Goal: Check status: Check status

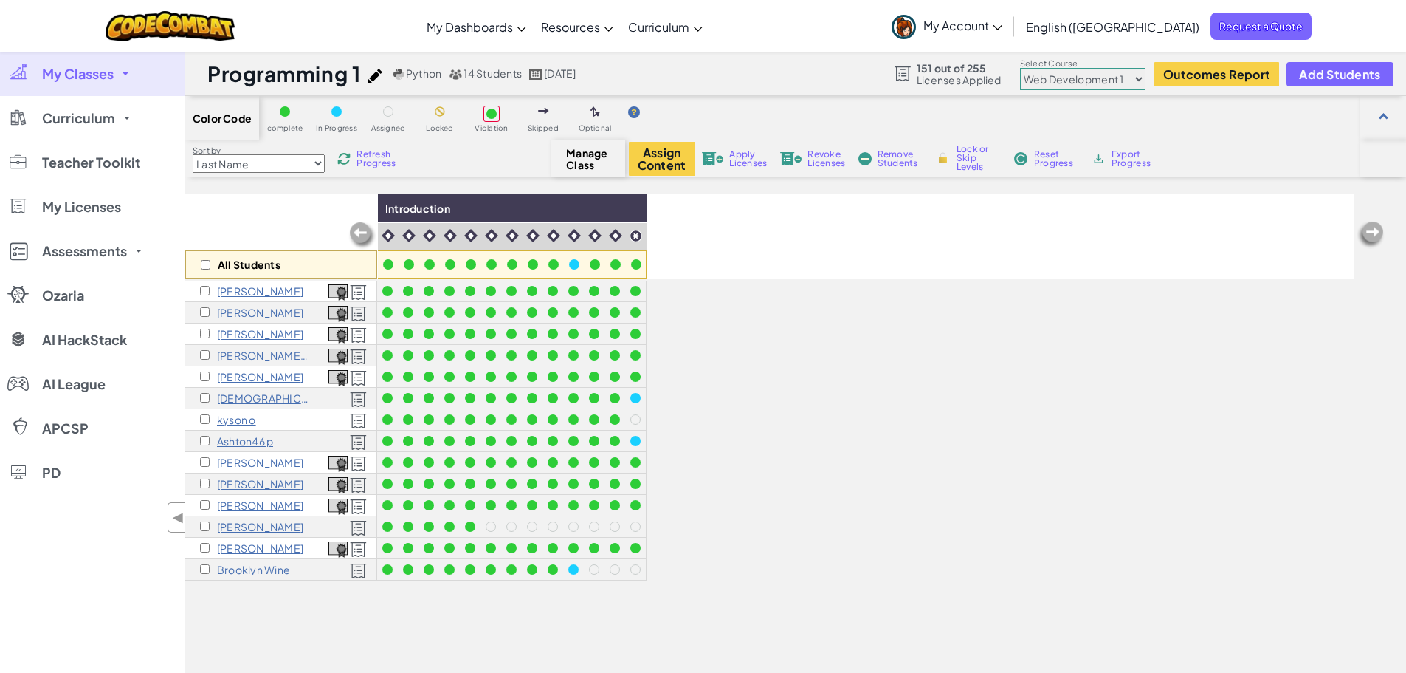
click at [366, 154] on span "Refresh Progress" at bounding box center [380, 159] width 46 height 18
click at [95, 73] on span "My Classes" at bounding box center [78, 73] width 72 height 13
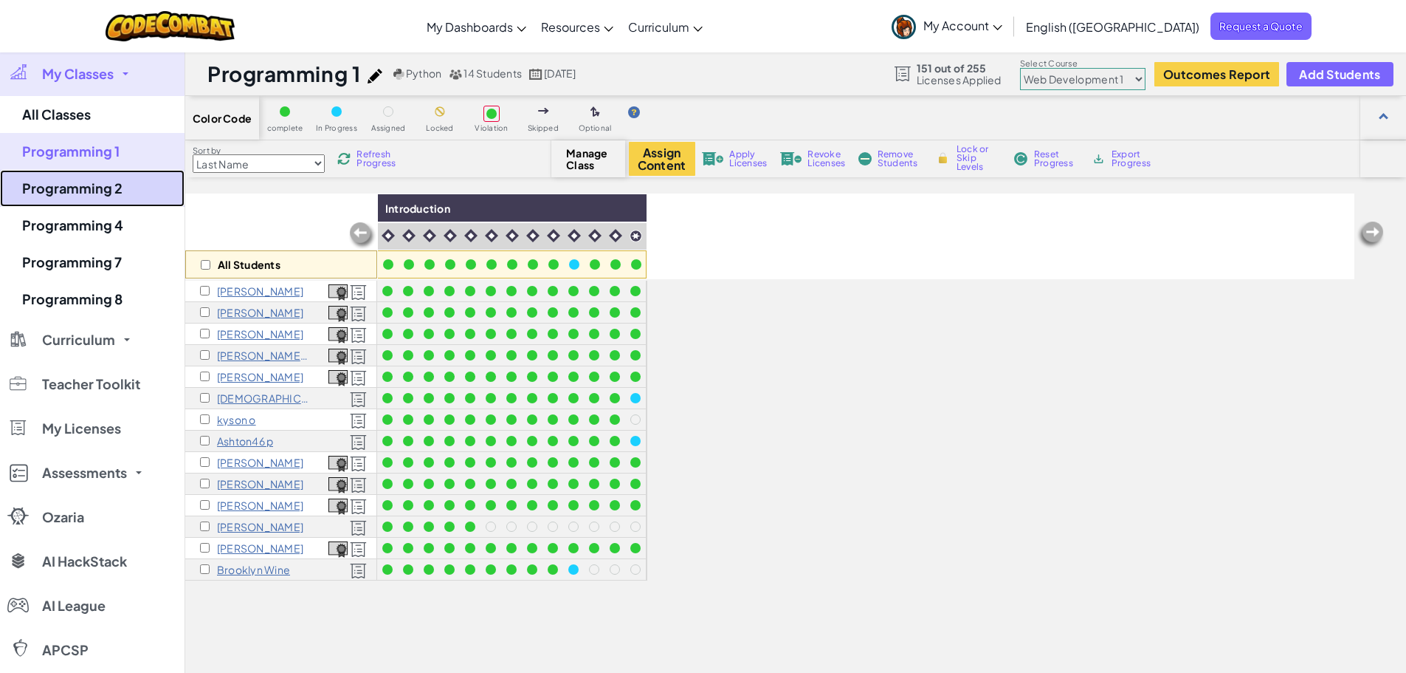
click at [108, 182] on link "Programming 2" at bounding box center [92, 188] width 185 height 37
select select "5789587aad86a6efb573701e"
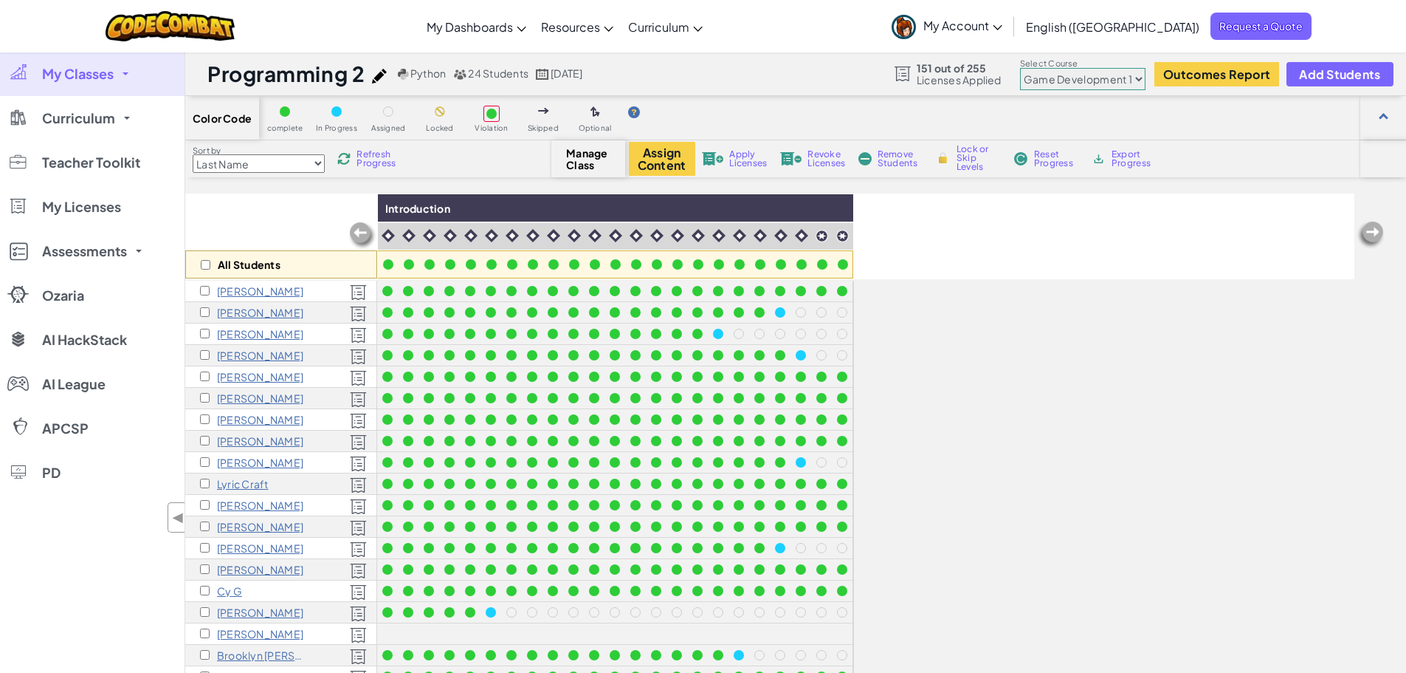
click at [385, 150] on span "Refresh Progress" at bounding box center [380, 159] width 46 height 18
click at [1119, 77] on select "Junior Introduction to Computer Science Game Development 1 Web Development 1 Co…" at bounding box center [1082, 79] width 125 height 22
select select "5789587aad86a6efb573701f"
click at [1021, 68] on select "Junior Introduction to Computer Science Game Development 1 Web Development 1 Co…" at bounding box center [1082, 79] width 125 height 22
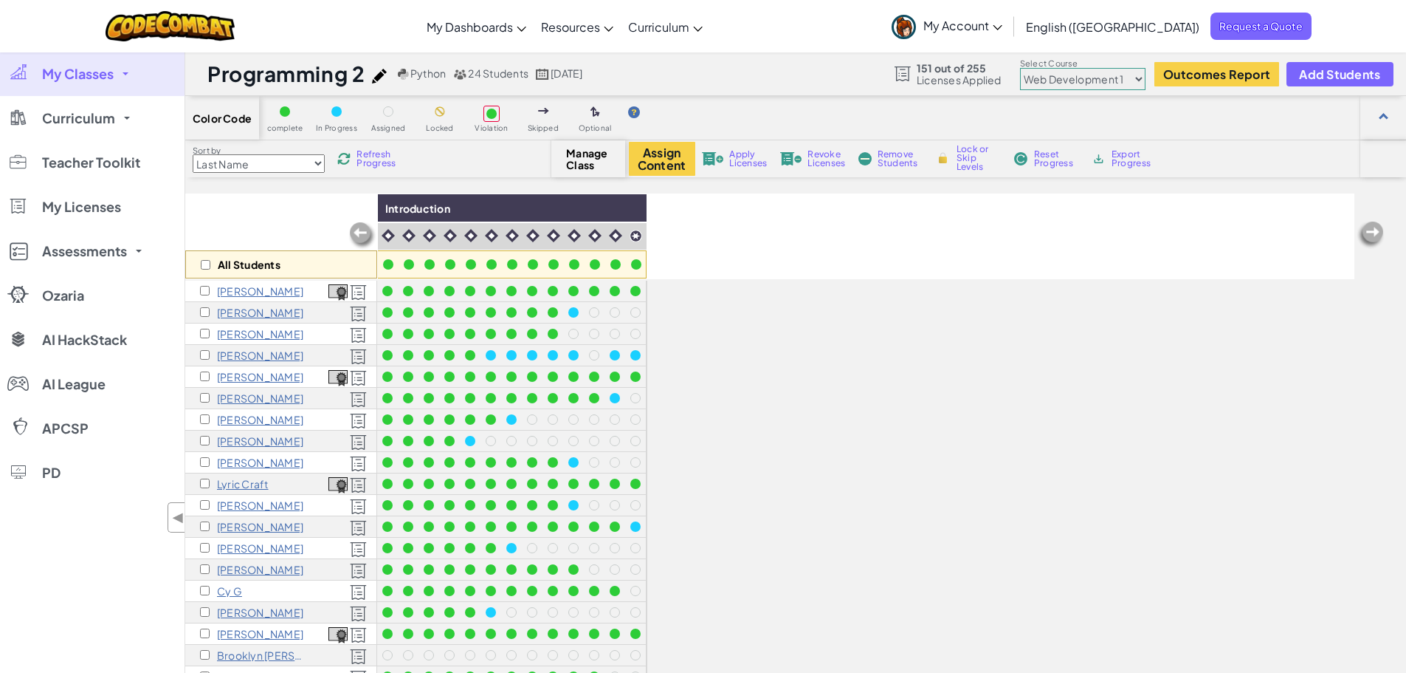
click at [379, 157] on span "Refresh Progress" at bounding box center [380, 159] width 46 height 18
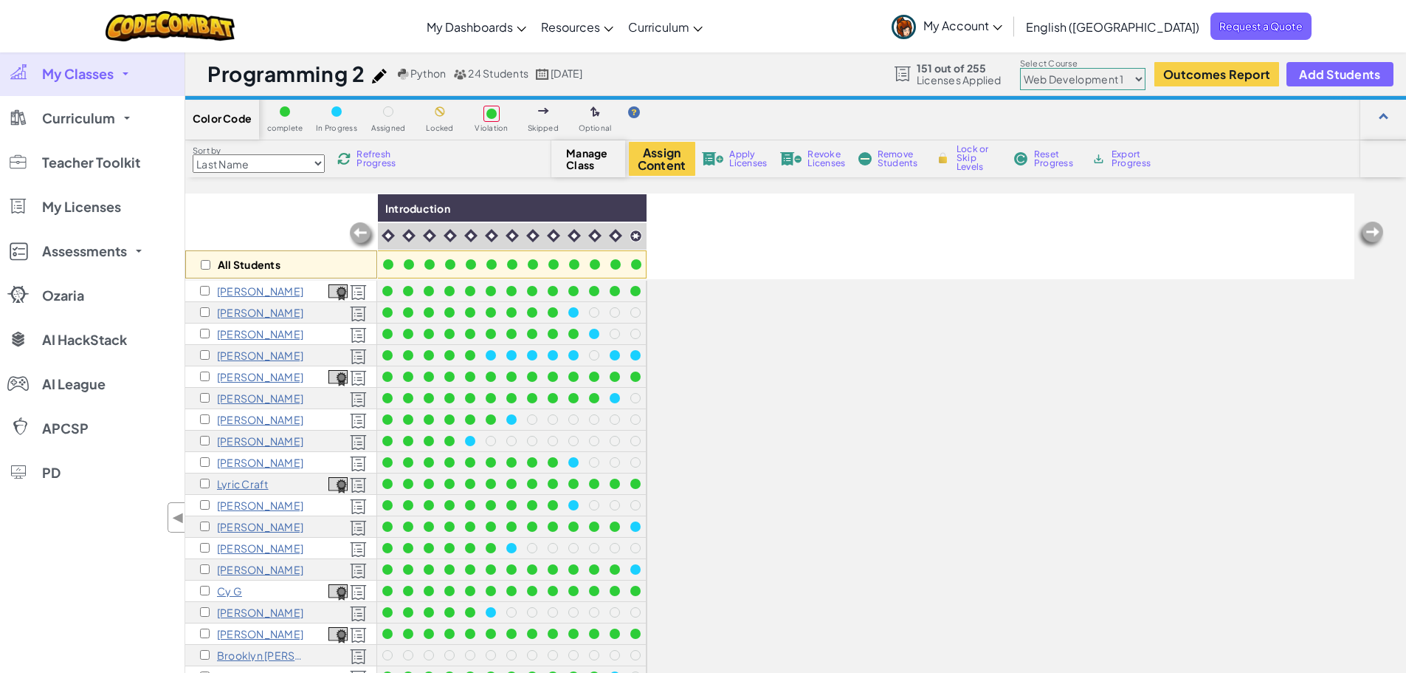
click at [379, 157] on span "Refresh Progress" at bounding box center [380, 159] width 46 height 18
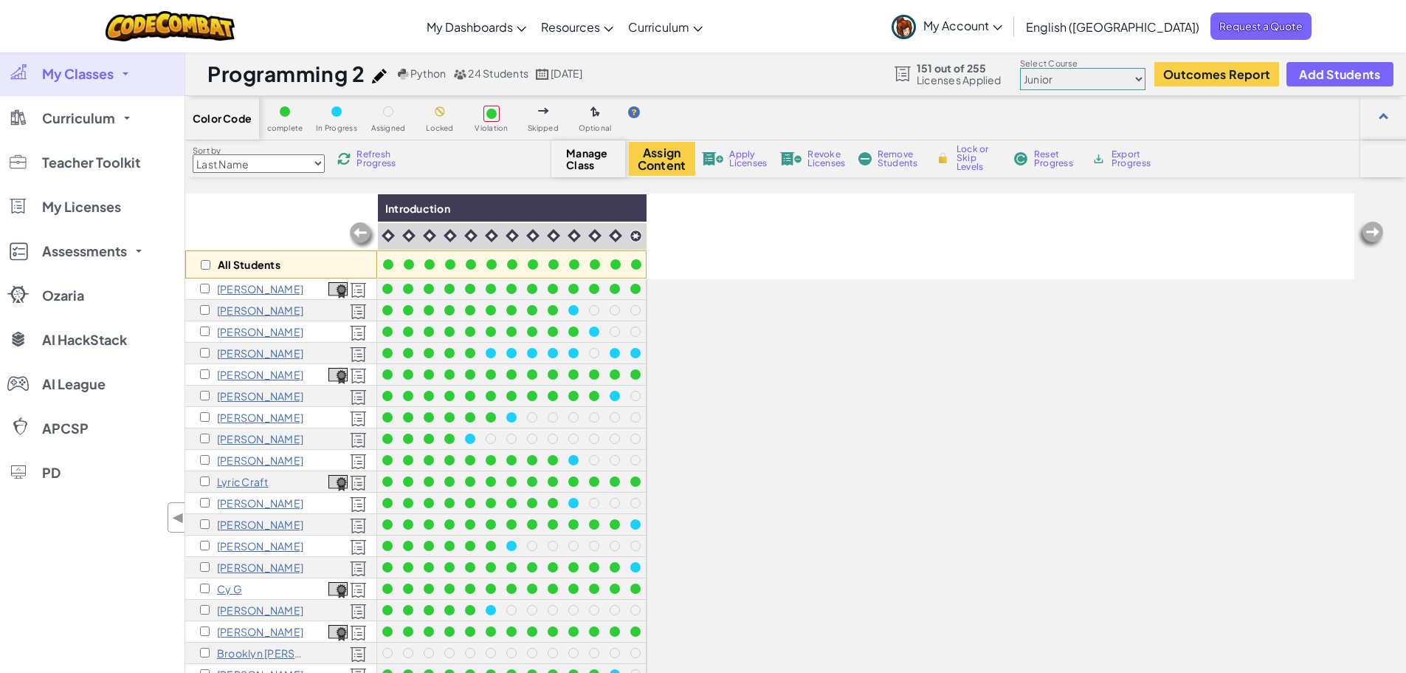
click at [117, 66] on link "My Classes" at bounding box center [92, 74] width 185 height 44
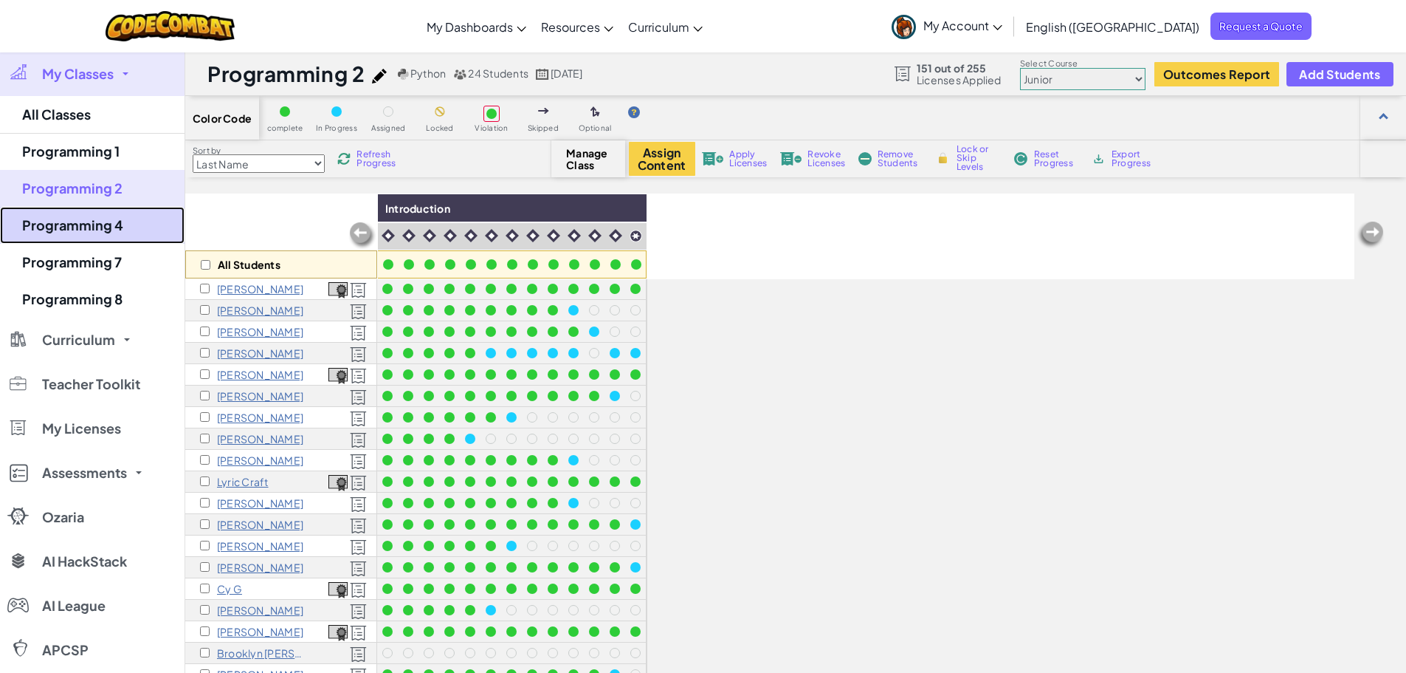
click at [115, 233] on link "Programming 4" at bounding box center [92, 225] width 185 height 37
select select "5789587aad86a6efb573701f"
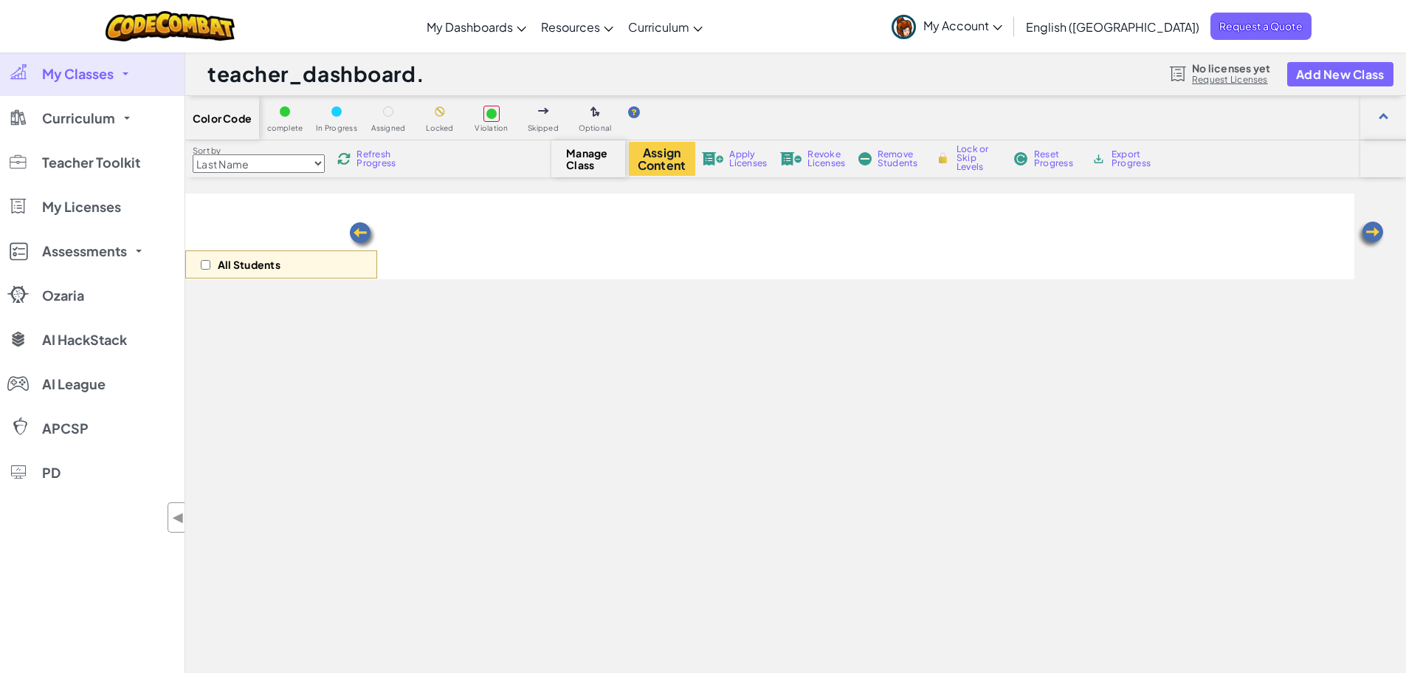
select select "5789587aad86a6efb573701f"
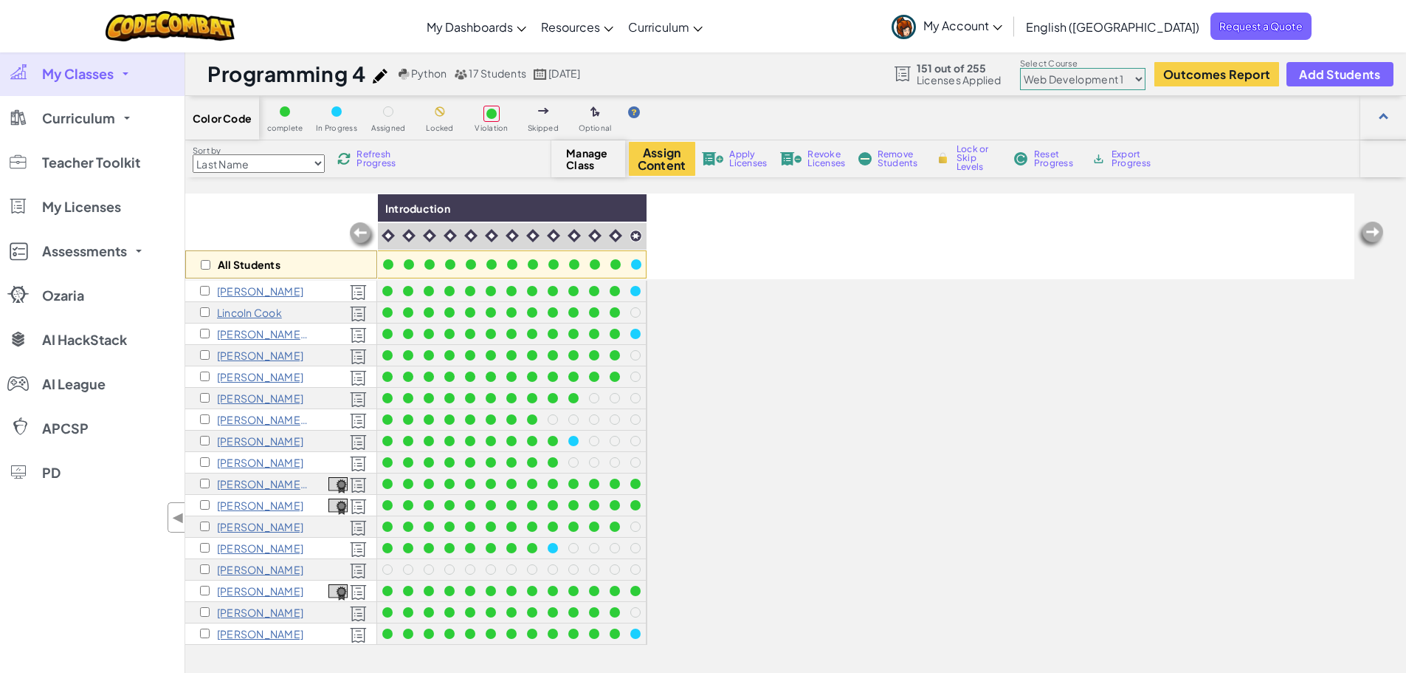
click at [362, 161] on span "Refresh Progress" at bounding box center [380, 159] width 46 height 18
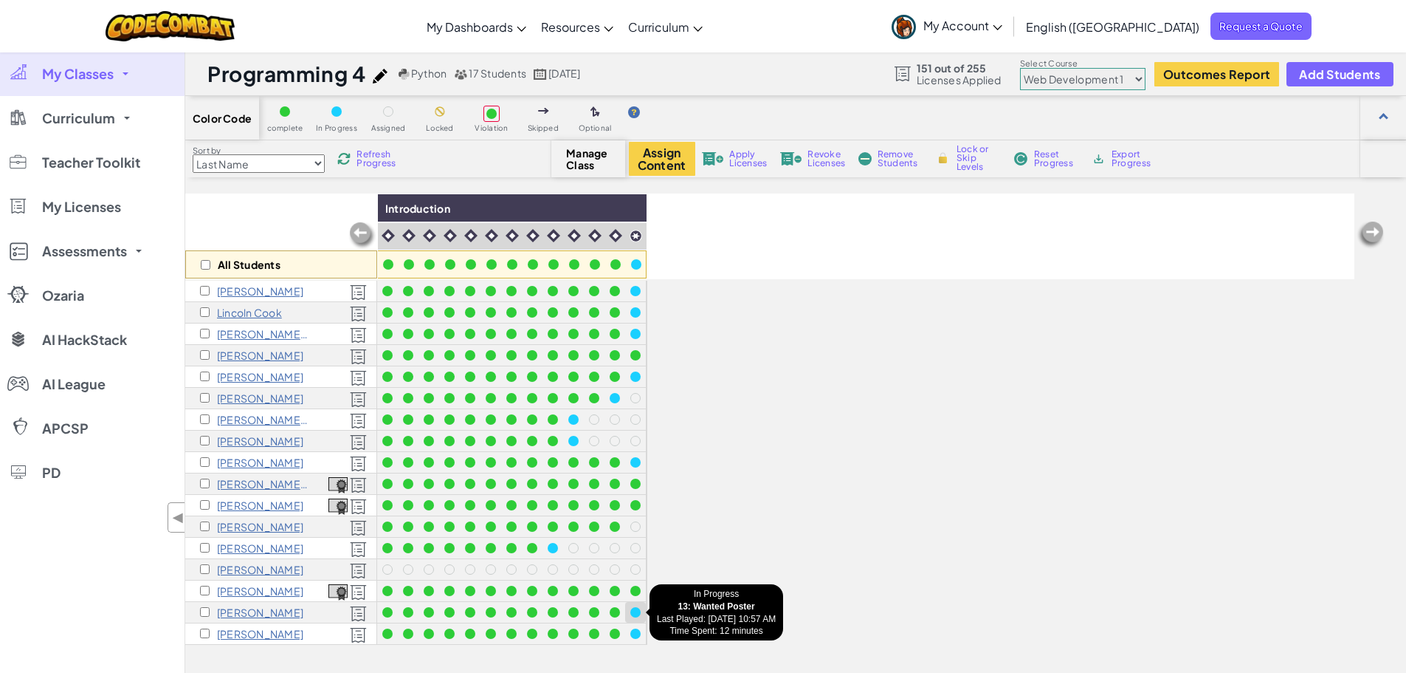
click at [634, 616] on div at bounding box center [635, 612] width 10 height 10
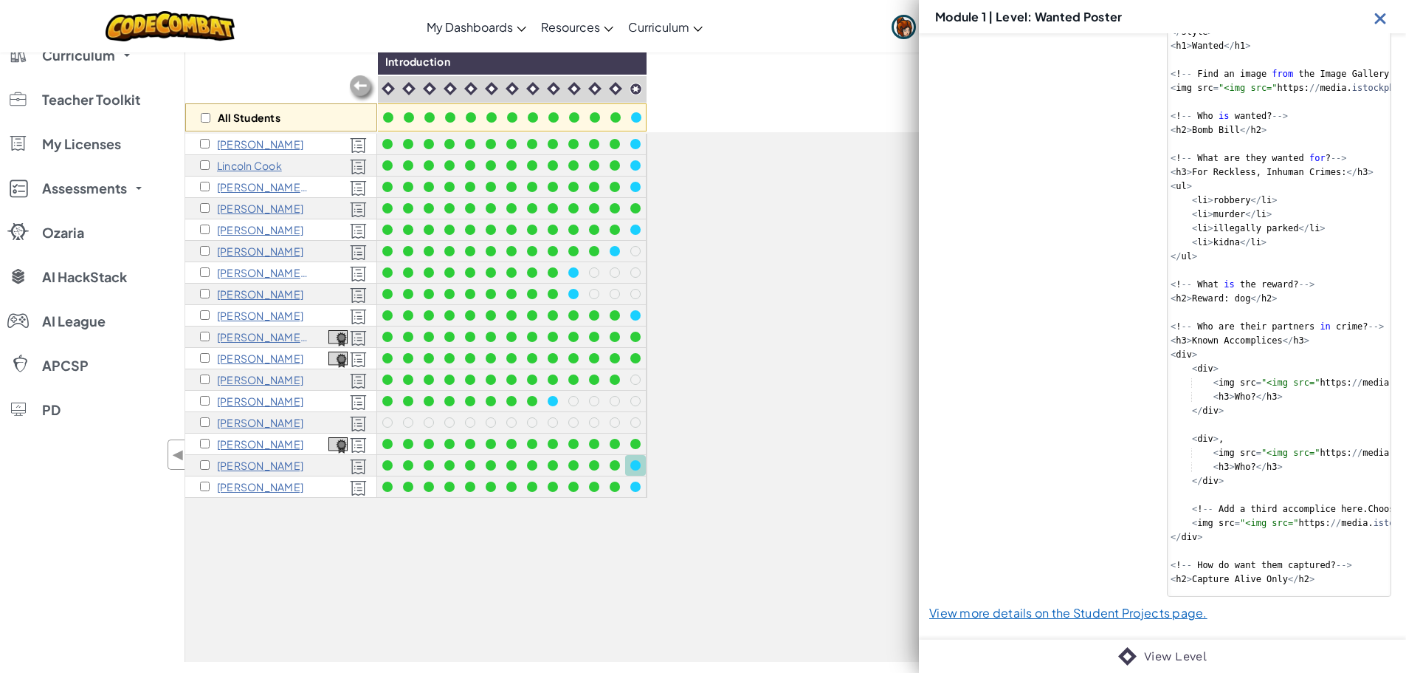
scroll to position [148, 0]
type textarea "</div>"
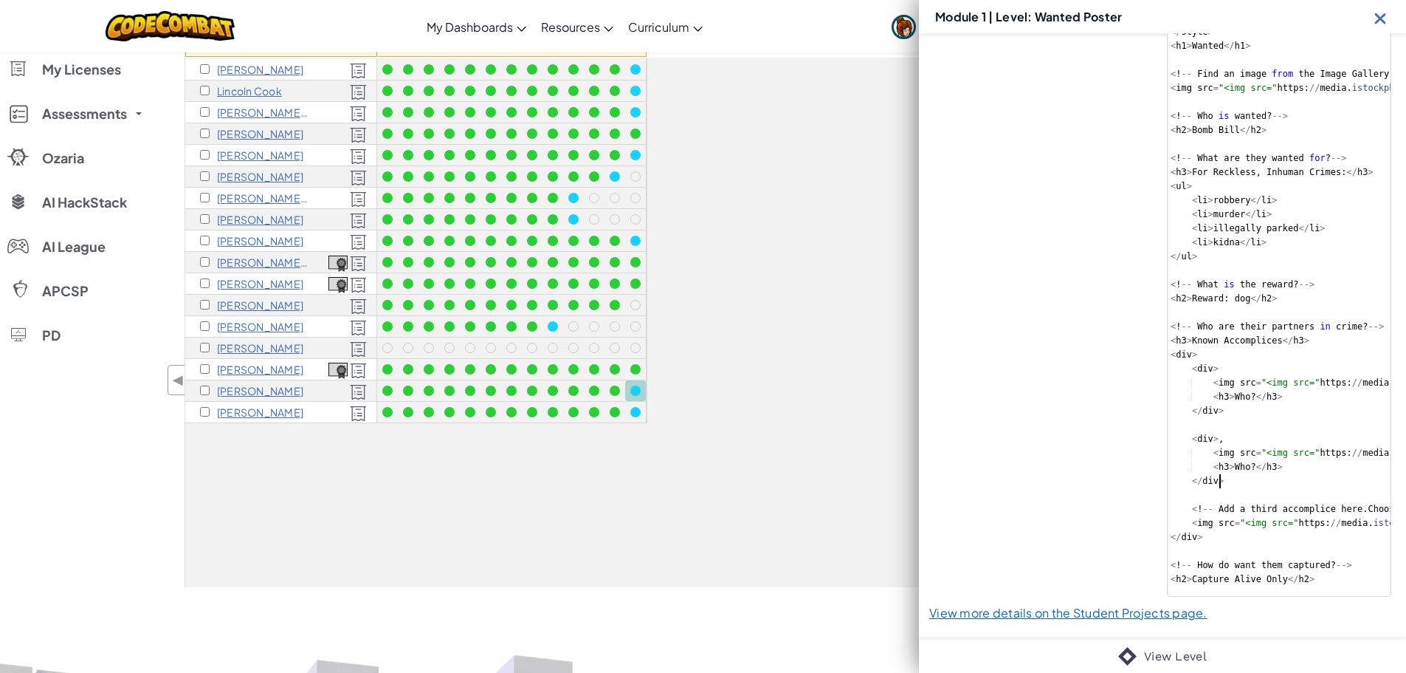
scroll to position [295, 0]
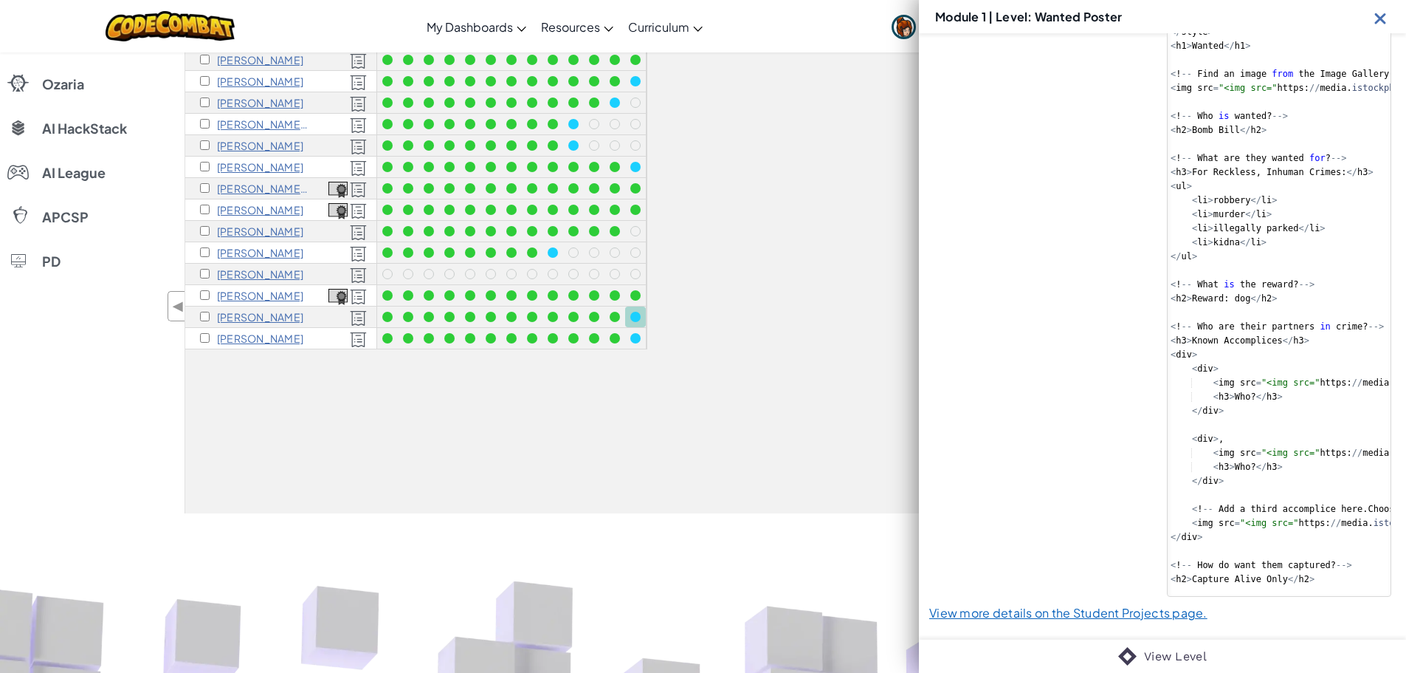
click at [1375, 13] on img at bounding box center [1381, 18] width 18 height 18
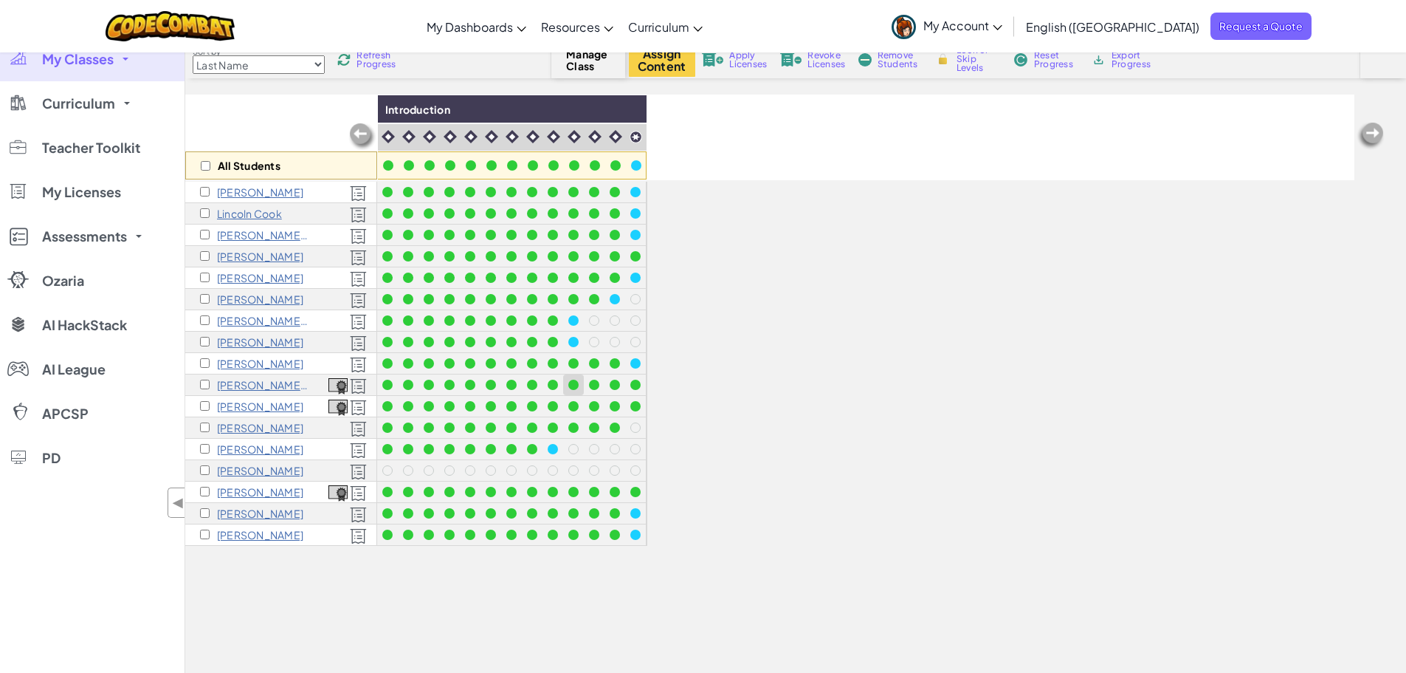
scroll to position [0, 0]
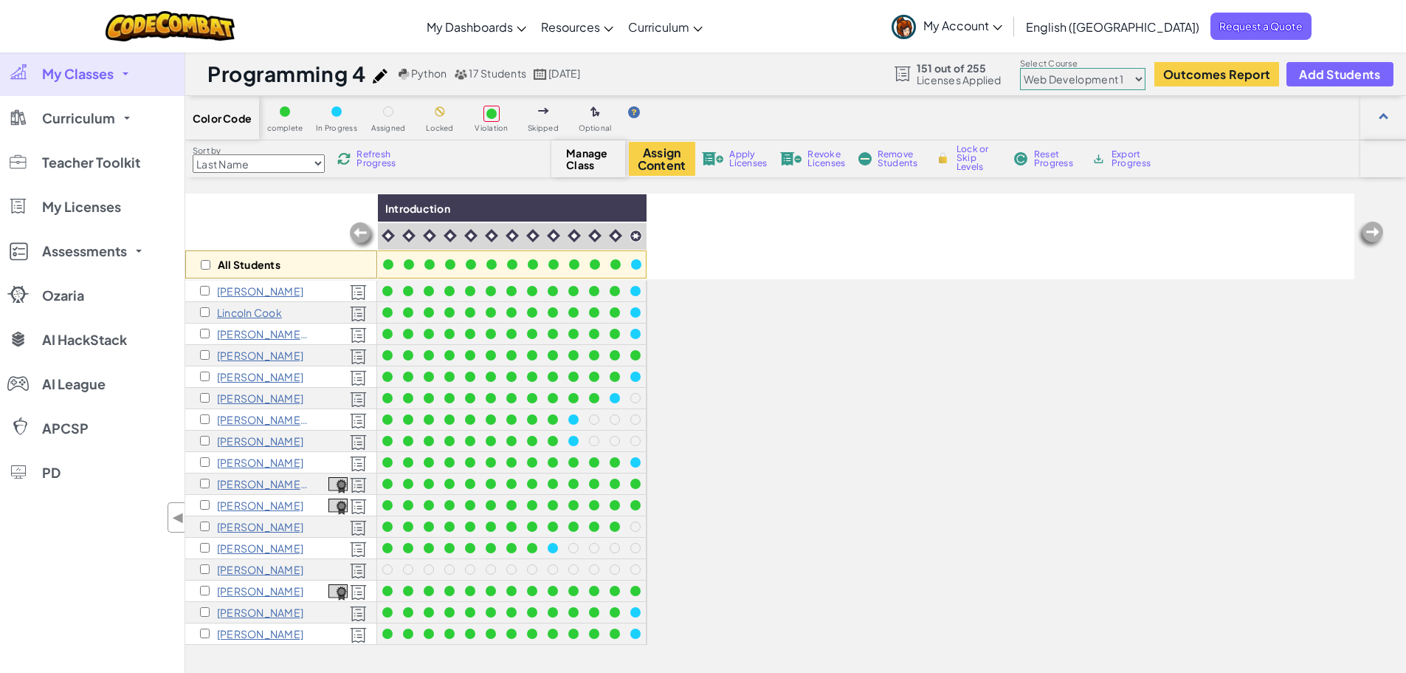
click at [383, 160] on span "Refresh Progress" at bounding box center [380, 159] width 46 height 18
click at [117, 76] on link "My Classes" at bounding box center [92, 74] width 185 height 44
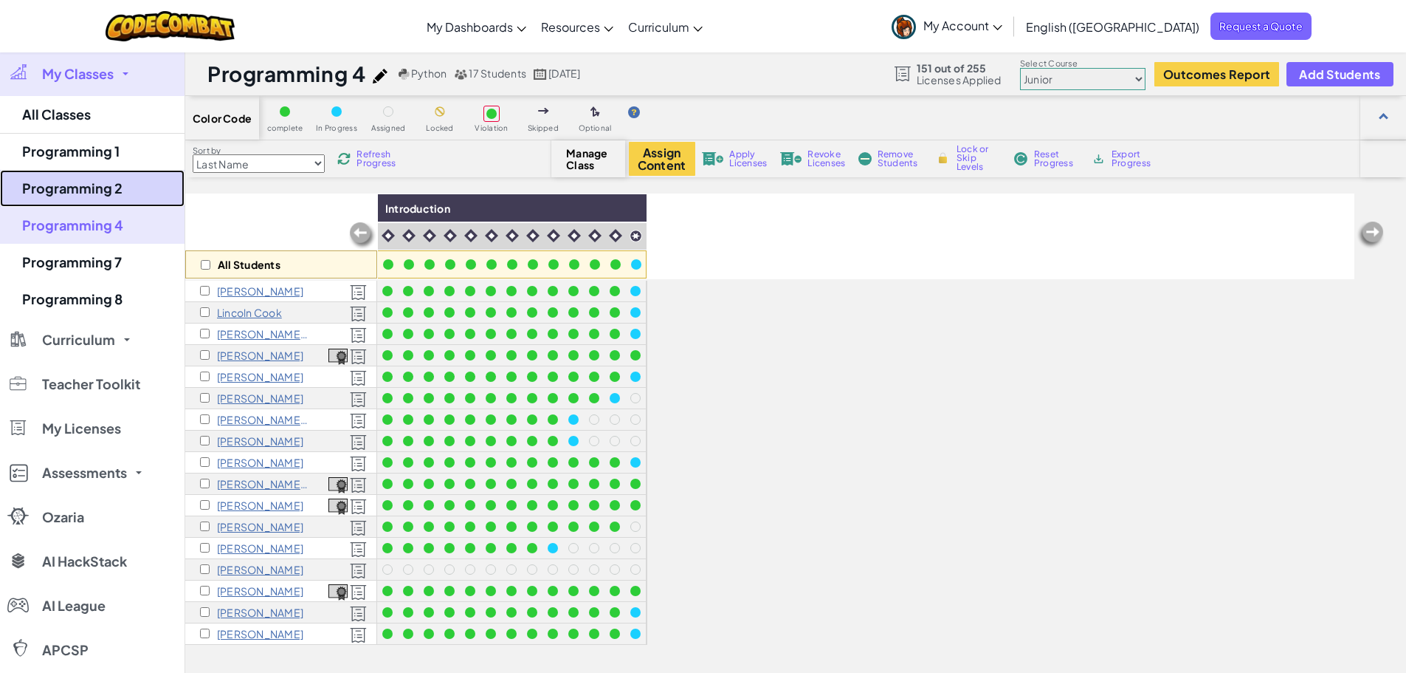
click at [109, 191] on link "Programming 2" at bounding box center [92, 188] width 185 height 37
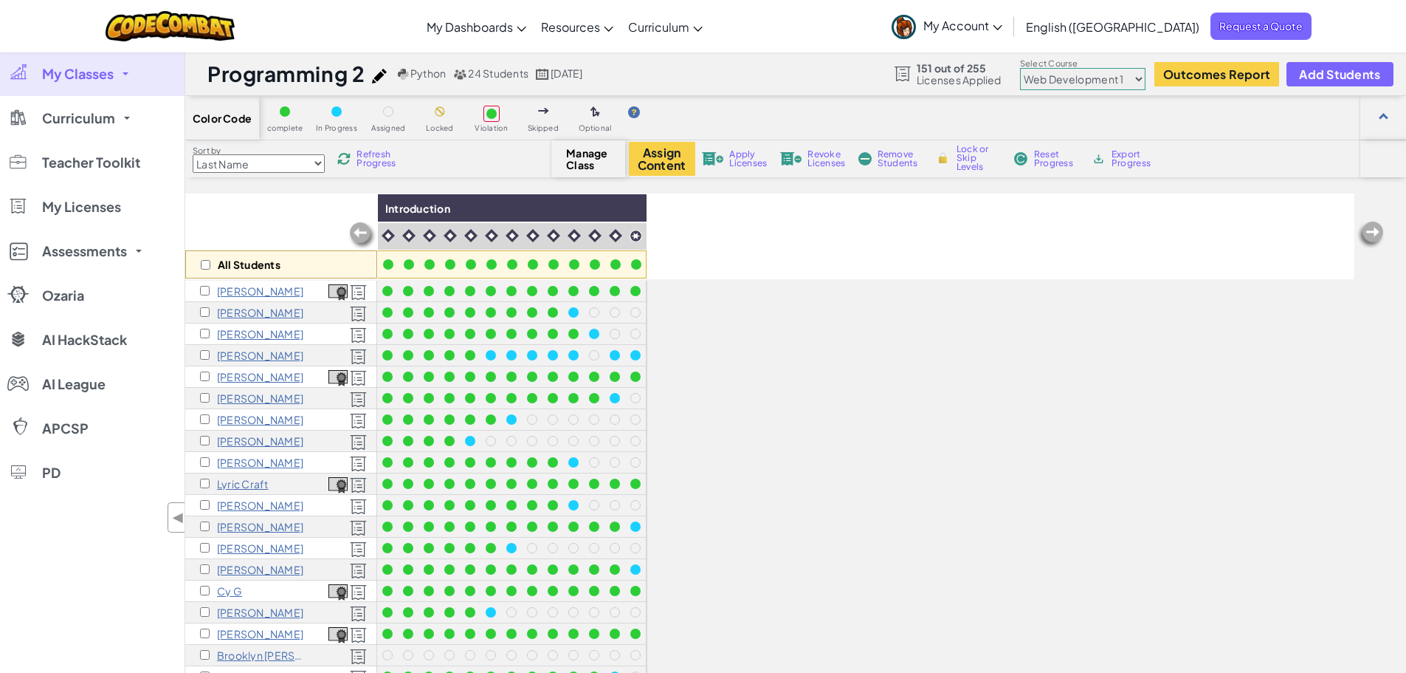
click at [381, 156] on span "Refresh Progress" at bounding box center [380, 159] width 46 height 18
click at [1132, 73] on select "Junior Introduction to Computer Science Game Development 1 Web Development 1 Co…" at bounding box center [1082, 79] width 125 height 22
click at [1021, 68] on select "Junior Introduction to Computer Science Game Development 1 Web Development 1 Co…" at bounding box center [1082, 79] width 125 height 22
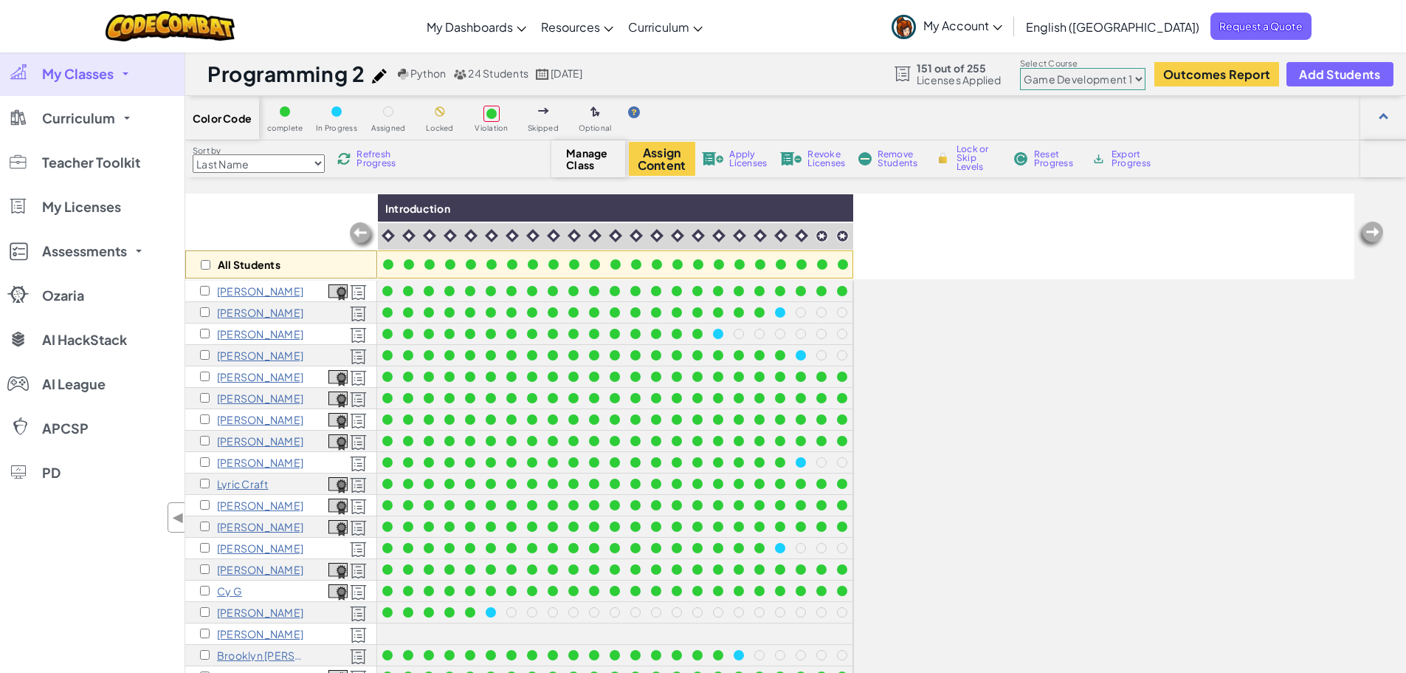
click at [378, 165] on span "Refresh Progress" at bounding box center [380, 159] width 46 height 18
click at [380, 156] on span "Refresh Progress" at bounding box center [380, 159] width 46 height 18
click at [1053, 76] on select "Junior Introduction to Computer Science Game Development 1 Web Development 1 Co…" at bounding box center [1082, 79] width 125 height 22
click at [1021, 68] on select "Junior Introduction to Computer Science Game Development 1 Web Development 1 Co…" at bounding box center [1082, 79] width 125 height 22
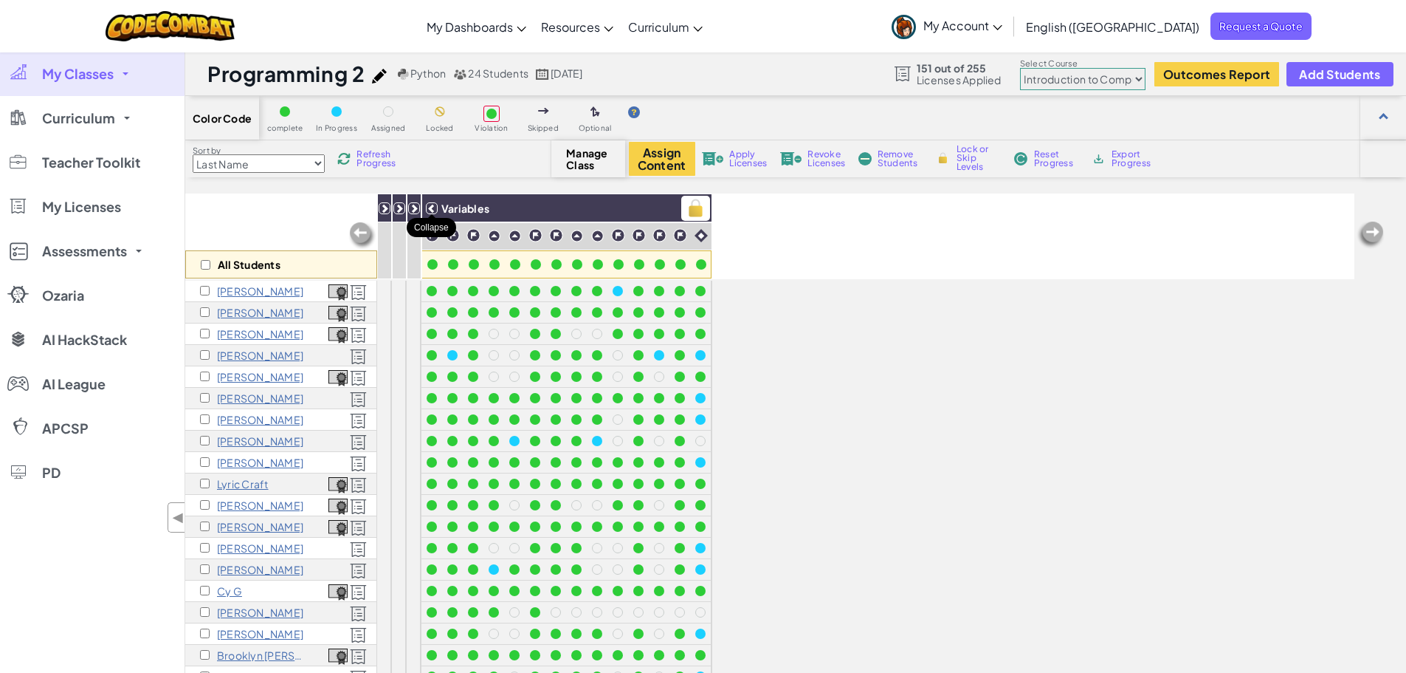
click at [429, 203] on icon at bounding box center [432, 208] width 10 height 10
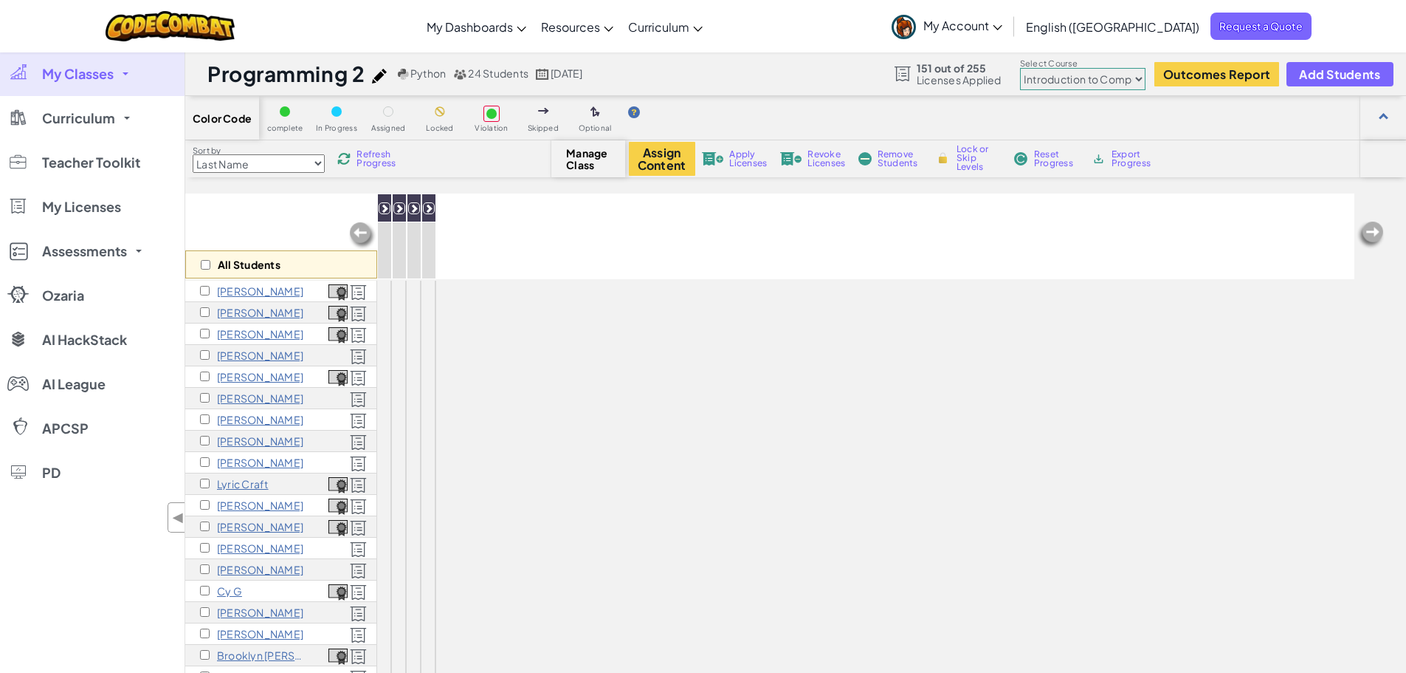
click at [377, 208] on div "Basic Syntax" at bounding box center [384, 236] width 15 height 86
click at [398, 207] on icon at bounding box center [399, 208] width 10 height 10
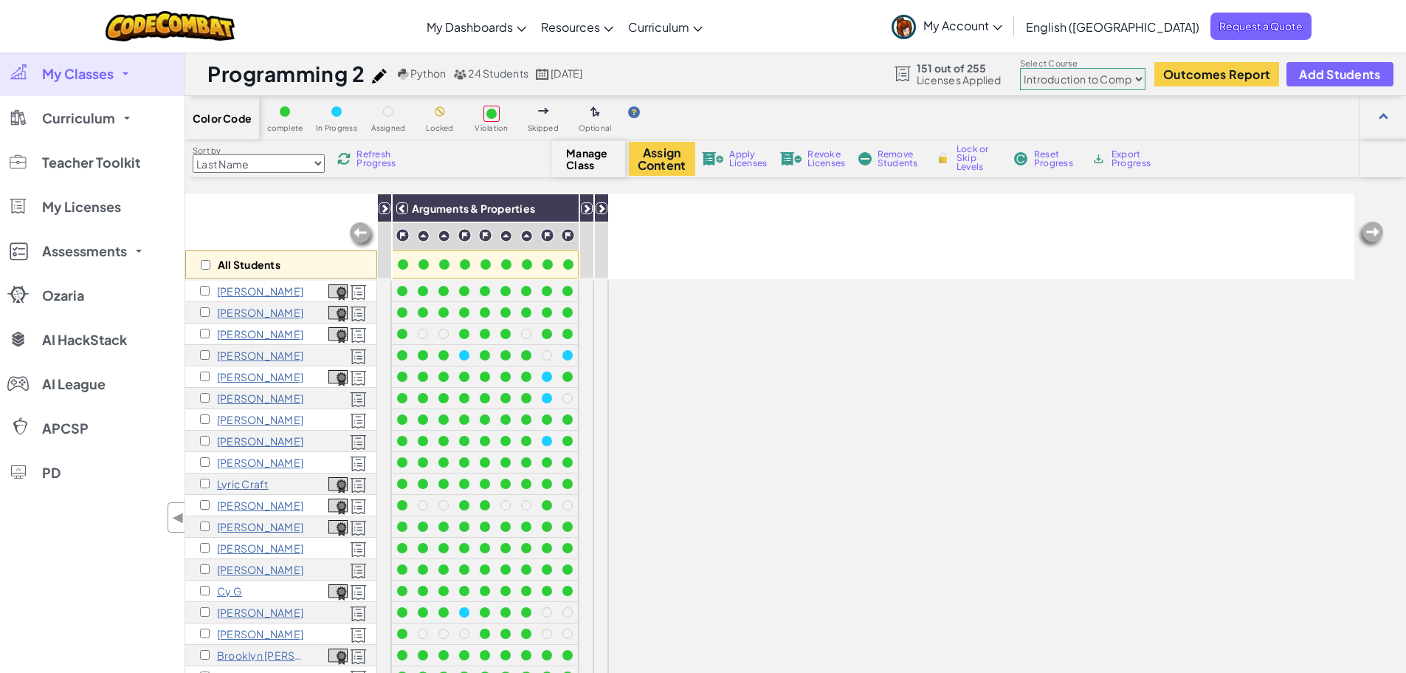
click at [384, 157] on span "Refresh Progress" at bounding box center [380, 159] width 46 height 18
click at [599, 210] on icon at bounding box center [601, 208] width 10 height 10
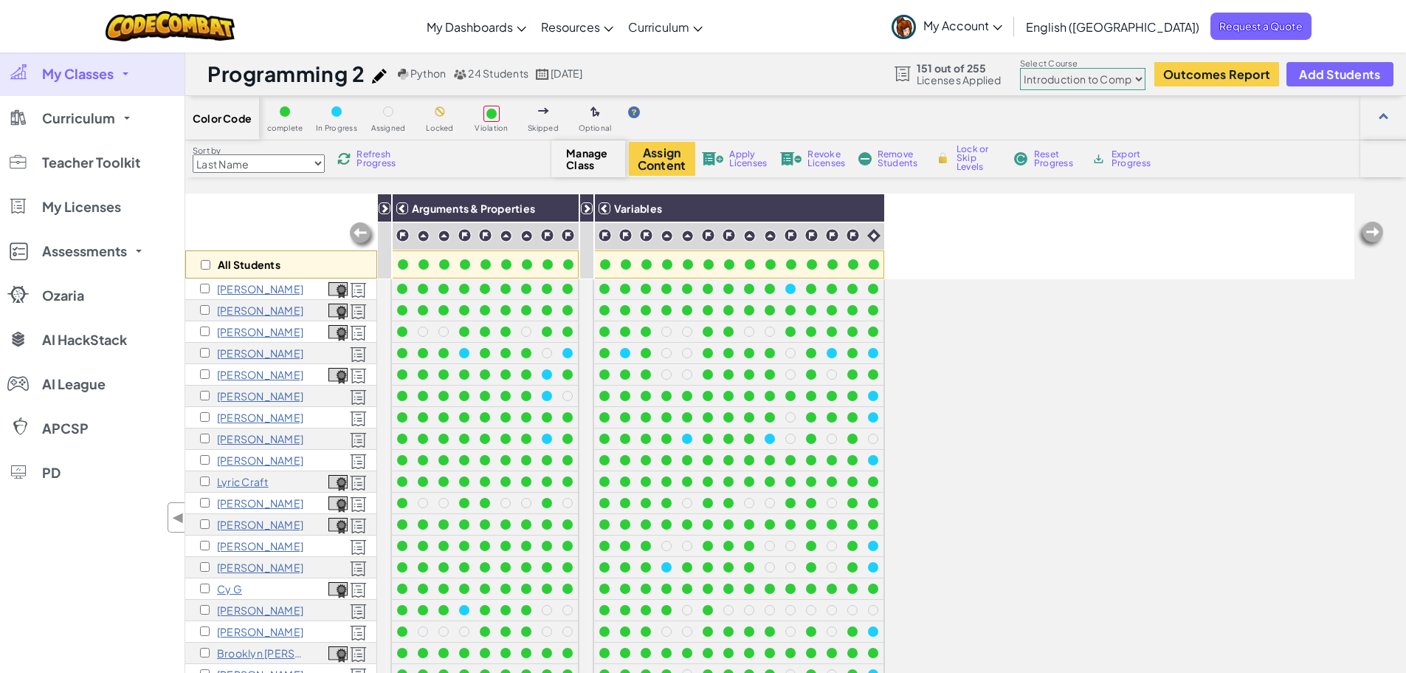
click at [94, 78] on span "My Classes" at bounding box center [78, 73] width 72 height 13
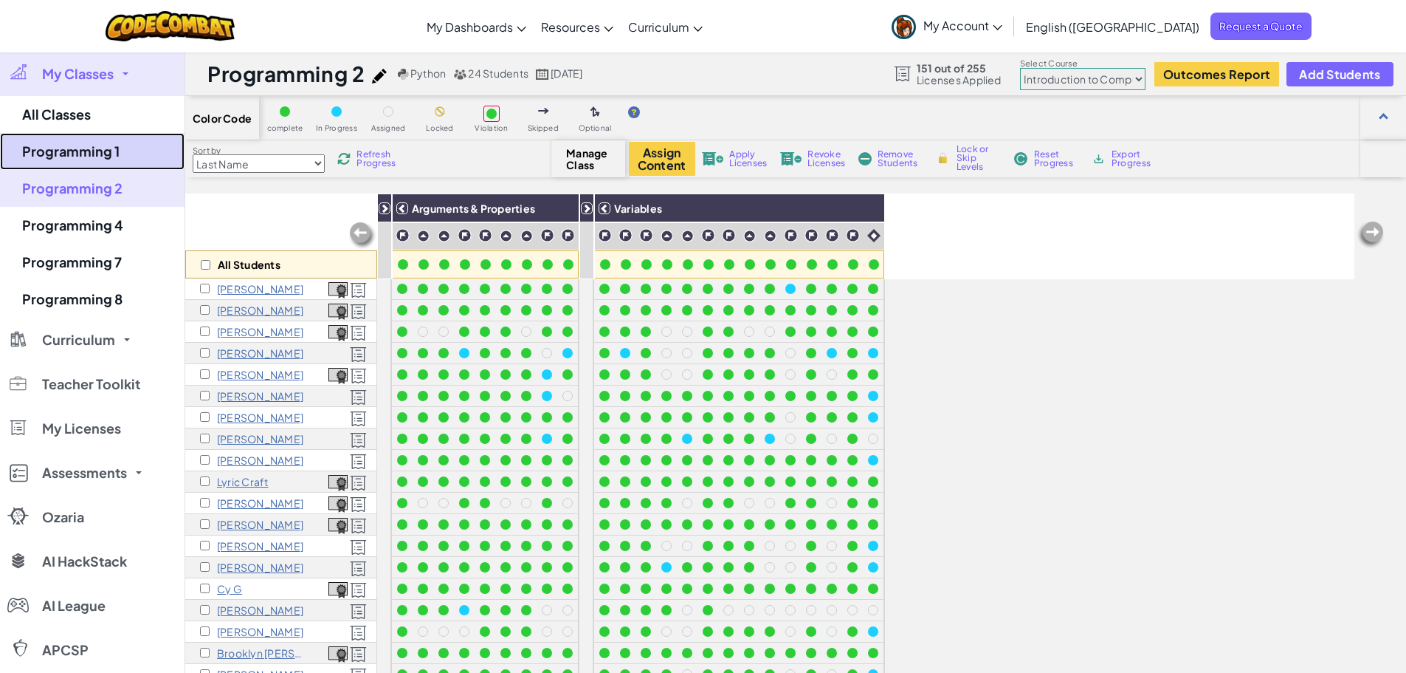
click at [92, 159] on link "Programming 1" at bounding box center [92, 151] width 185 height 37
select select "5789587aad86a6efb573701f"
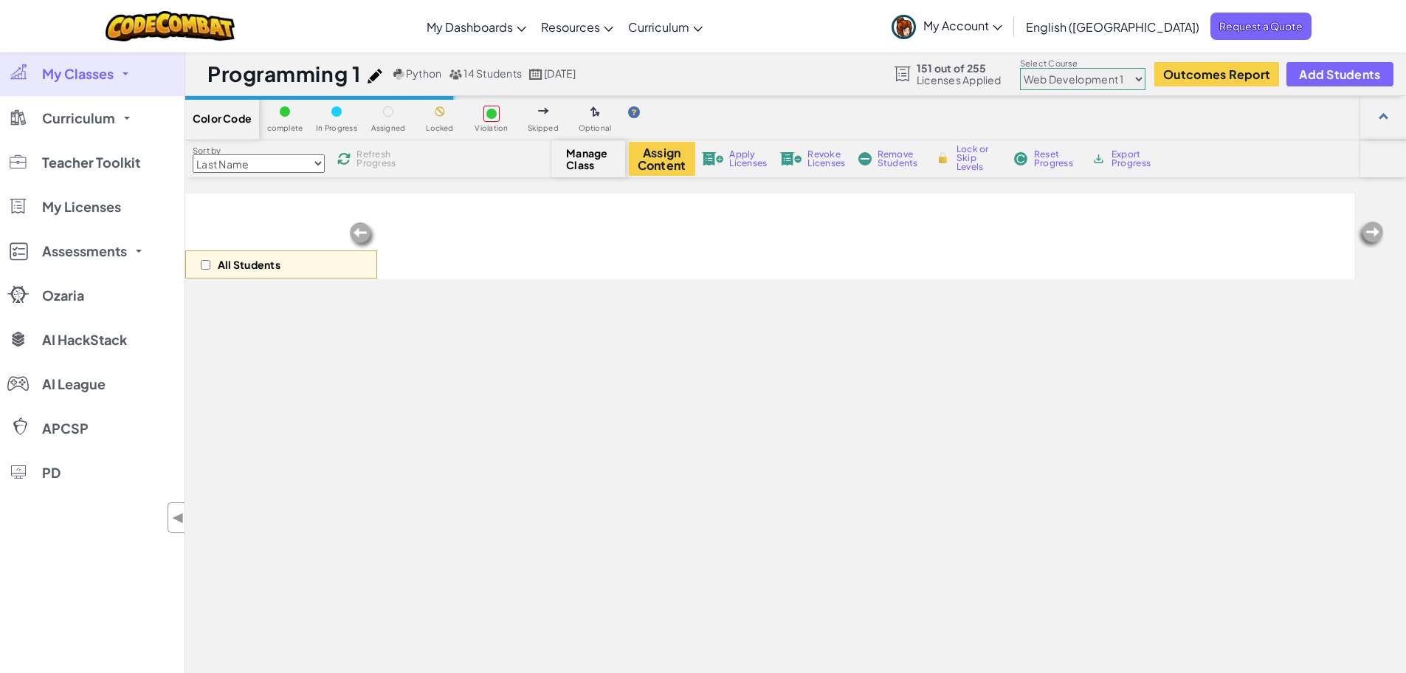
click at [1130, 77] on select "Junior Introduction to Computer Science Game Development 1 Web Development 1 Co…" at bounding box center [1082, 79] width 125 height 22
click at [1021, 68] on select "Junior Introduction to Computer Science Game Development 1 Web Development 1 Co…" at bounding box center [1082, 79] width 125 height 22
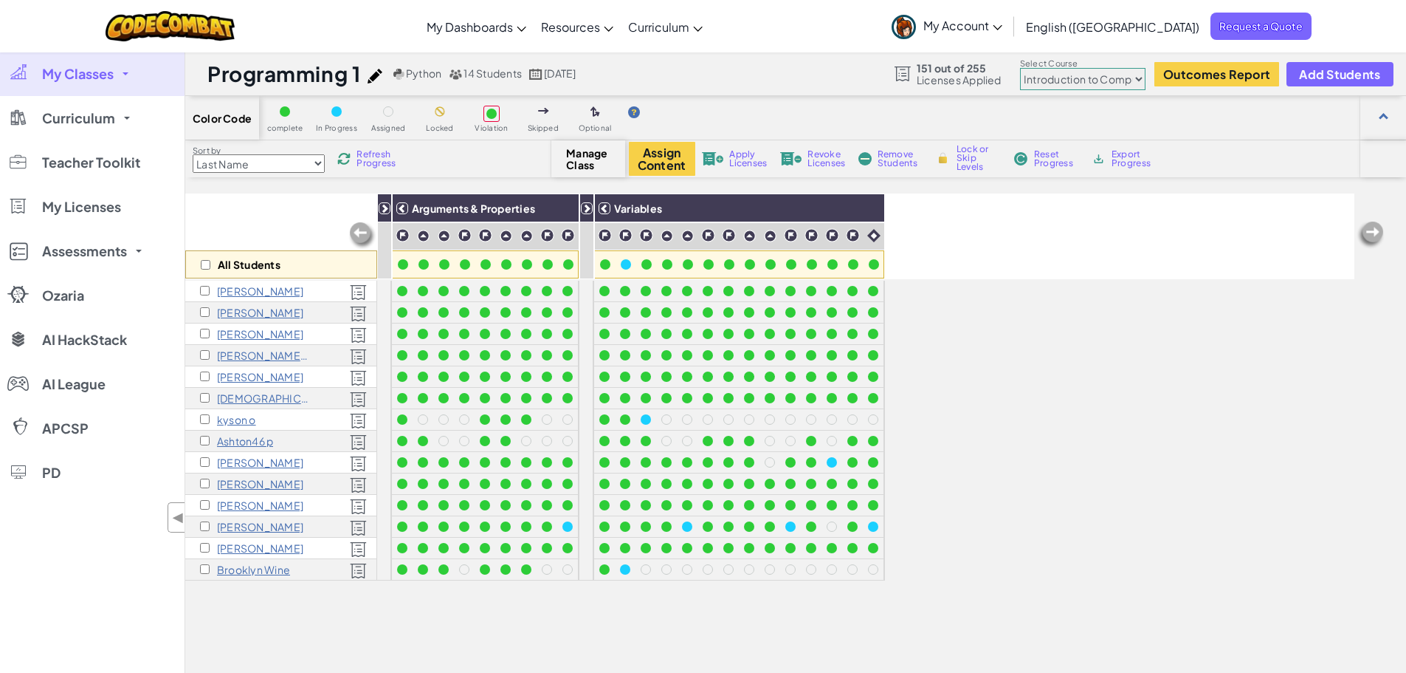
click at [385, 159] on span "Refresh Progress" at bounding box center [380, 159] width 46 height 18
click at [402, 204] on icon at bounding box center [402, 208] width 10 height 10
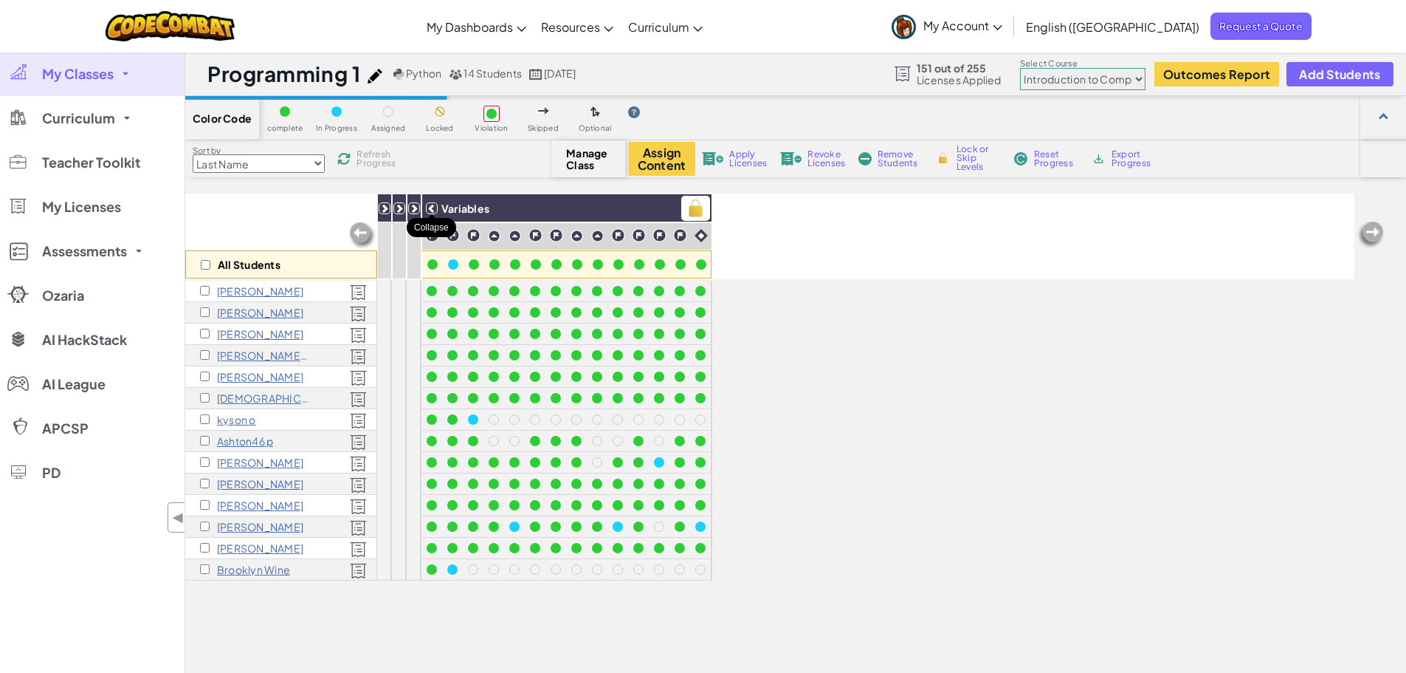
click at [434, 204] on icon at bounding box center [432, 208] width 10 height 10
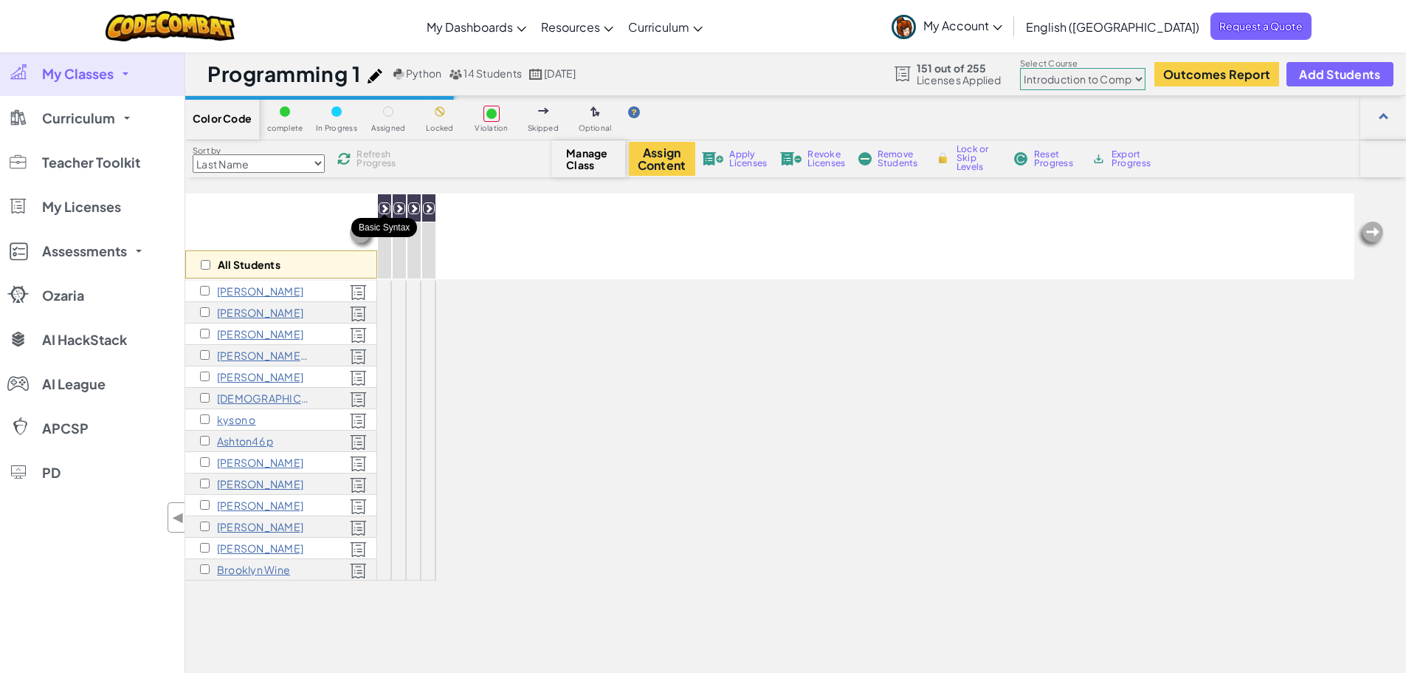
click at [386, 205] on icon at bounding box center [384, 208] width 10 height 10
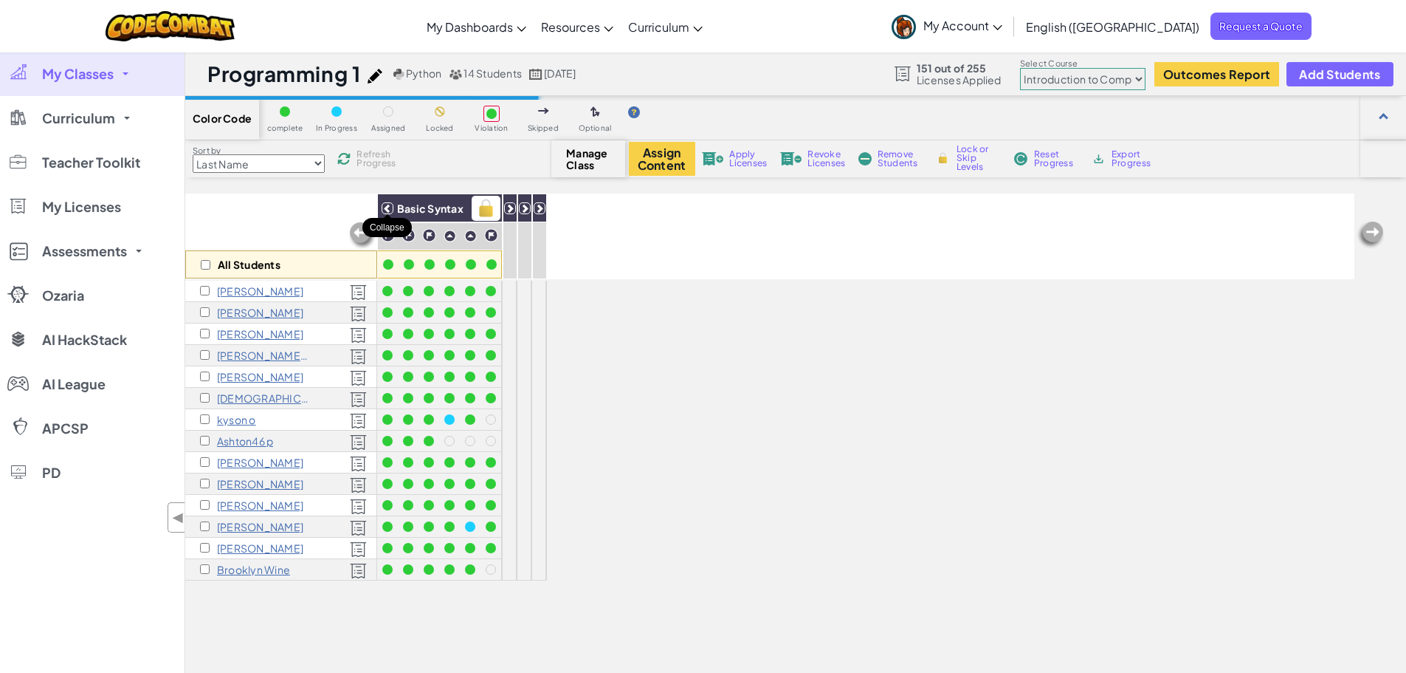
click at [385, 206] on icon at bounding box center [387, 208] width 10 height 10
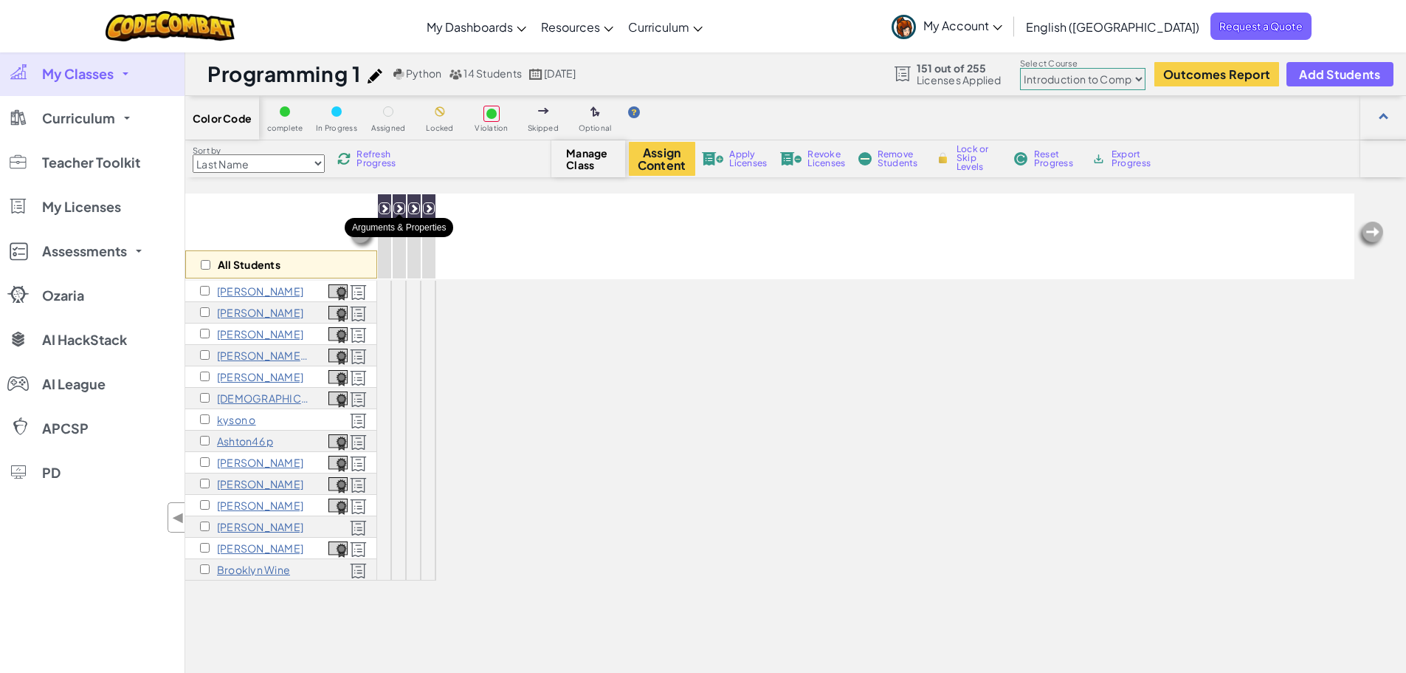
click at [400, 206] on icon at bounding box center [399, 208] width 10 height 10
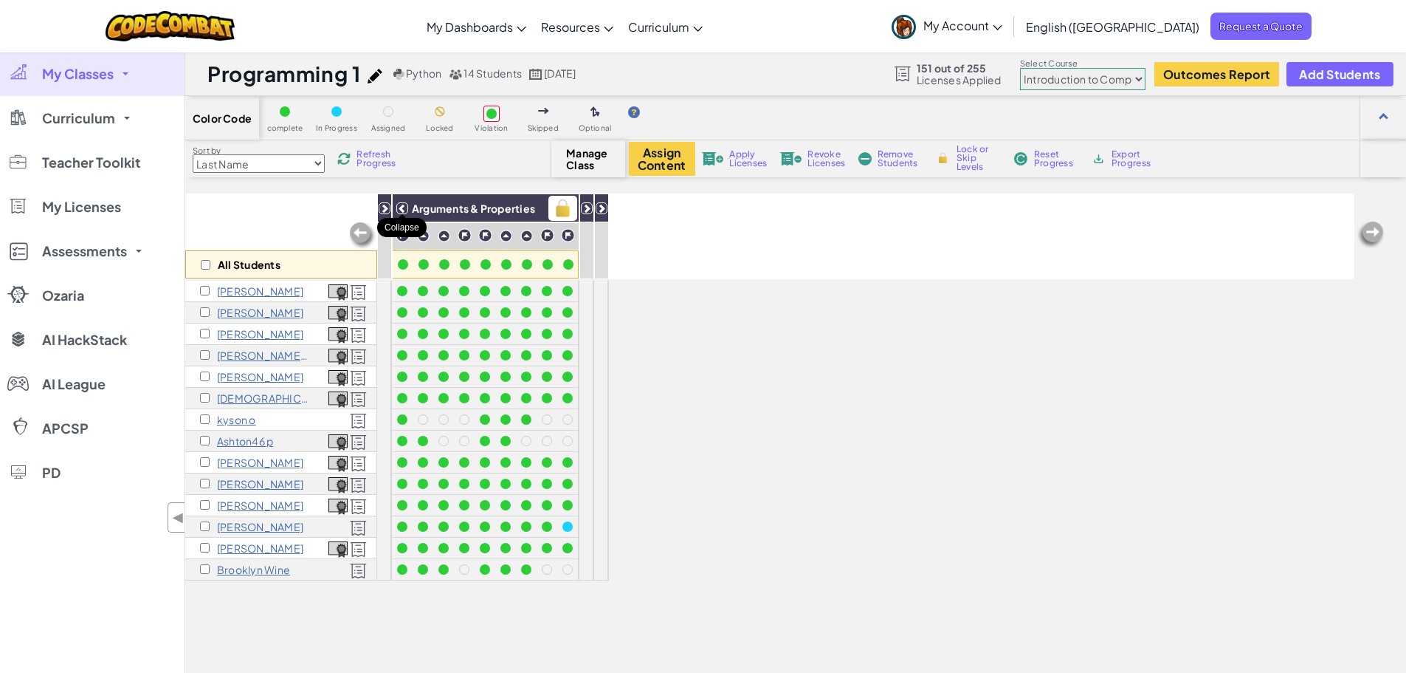
click at [398, 209] on icon at bounding box center [402, 208] width 10 height 10
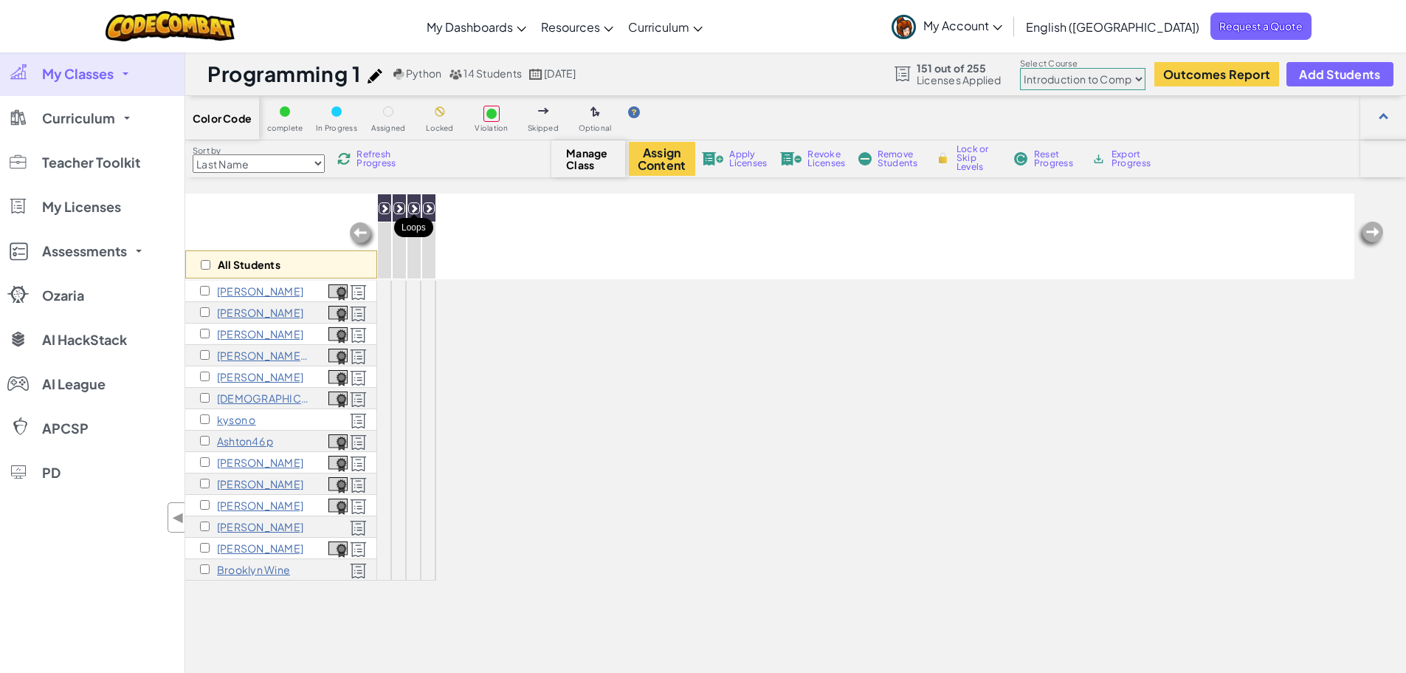
click at [412, 204] on icon at bounding box center [414, 208] width 10 height 10
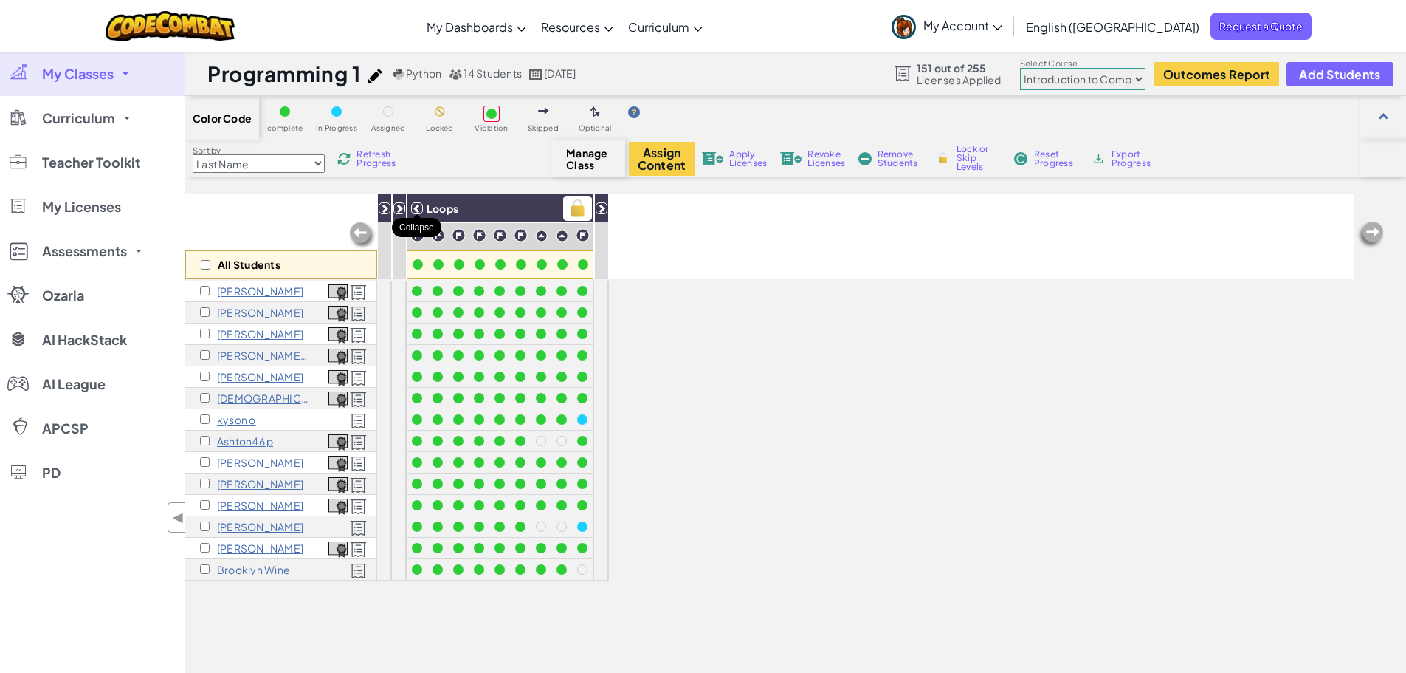
click at [416, 207] on icon at bounding box center [417, 208] width 10 height 10
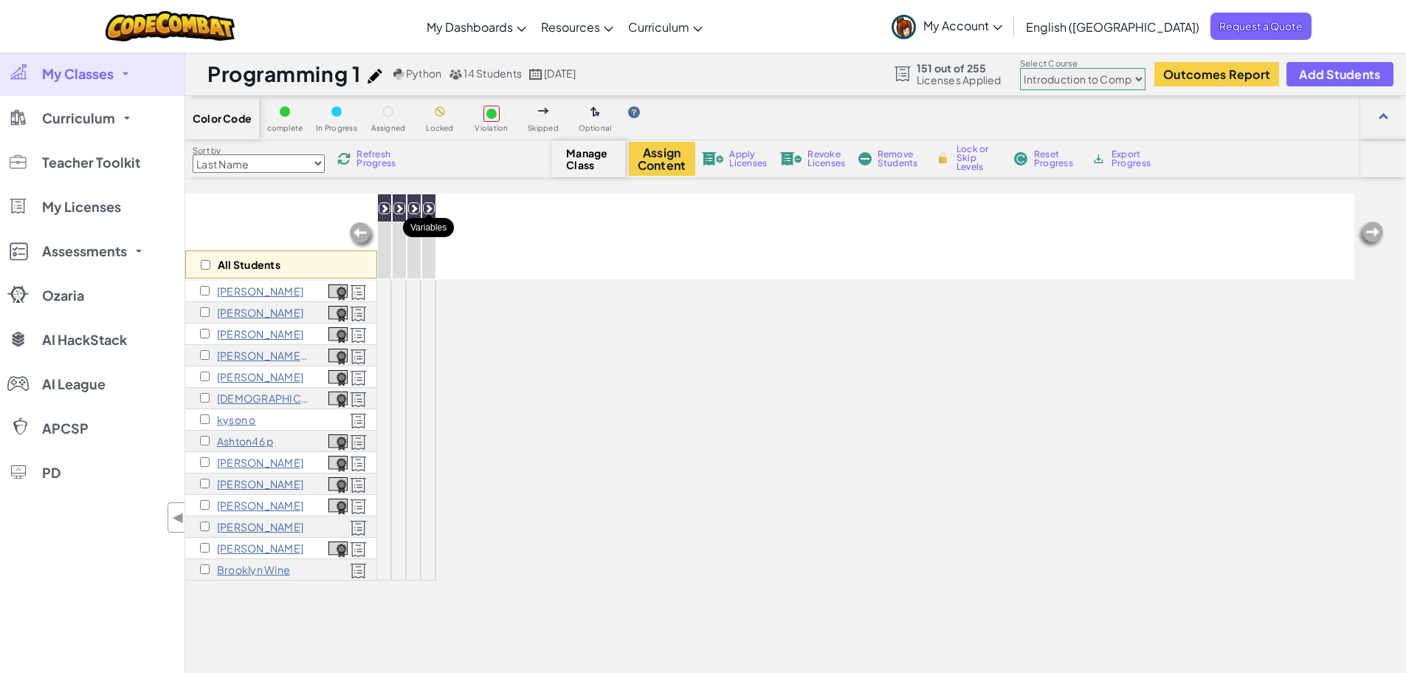
click at [429, 207] on icon at bounding box center [429, 208] width 10 height 10
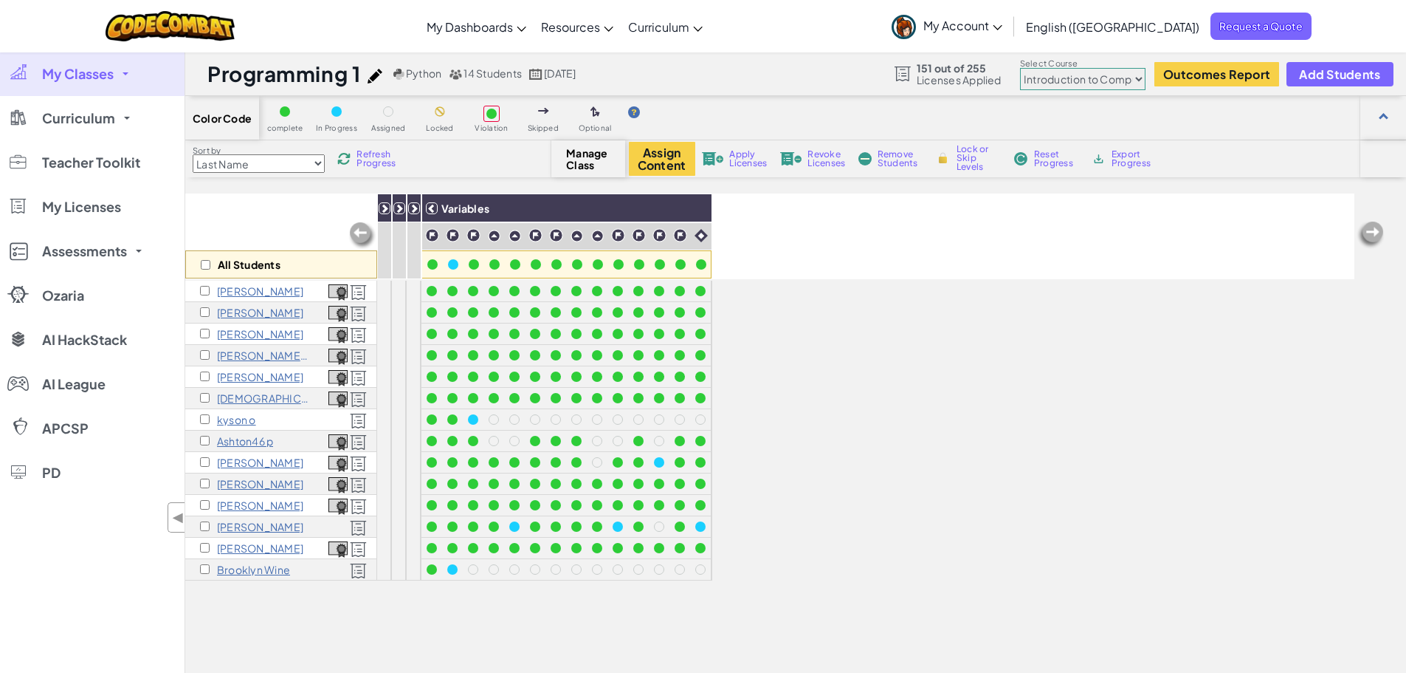
click at [1115, 83] on select "Junior Introduction to Computer Science Game Development 1 Web Development 1 Co…" at bounding box center [1082, 79] width 125 height 22
click at [1021, 68] on select "Junior Introduction to Computer Science Game Development 1 Web Development 1 Co…" at bounding box center [1082, 79] width 125 height 22
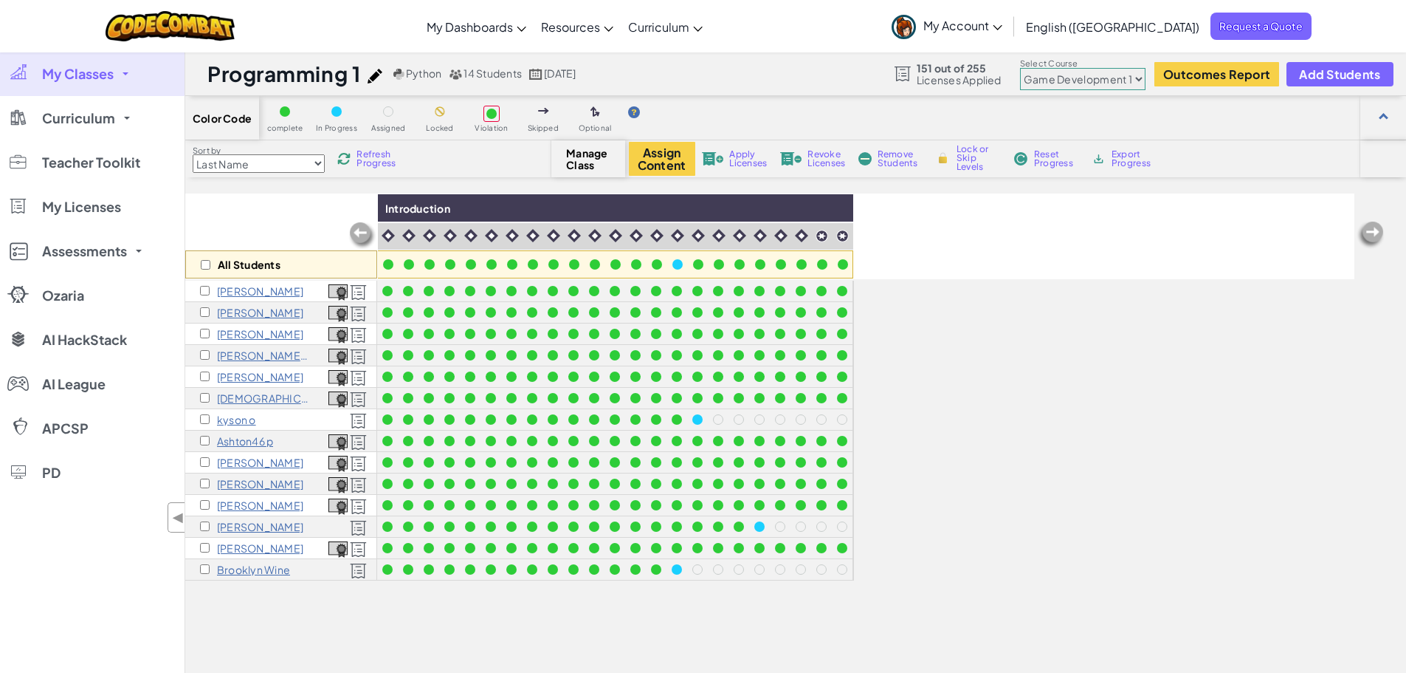
click at [358, 156] on div "Refresh Progress" at bounding box center [369, 159] width 71 height 10
click at [98, 77] on span "My Classes" at bounding box center [78, 73] width 72 height 13
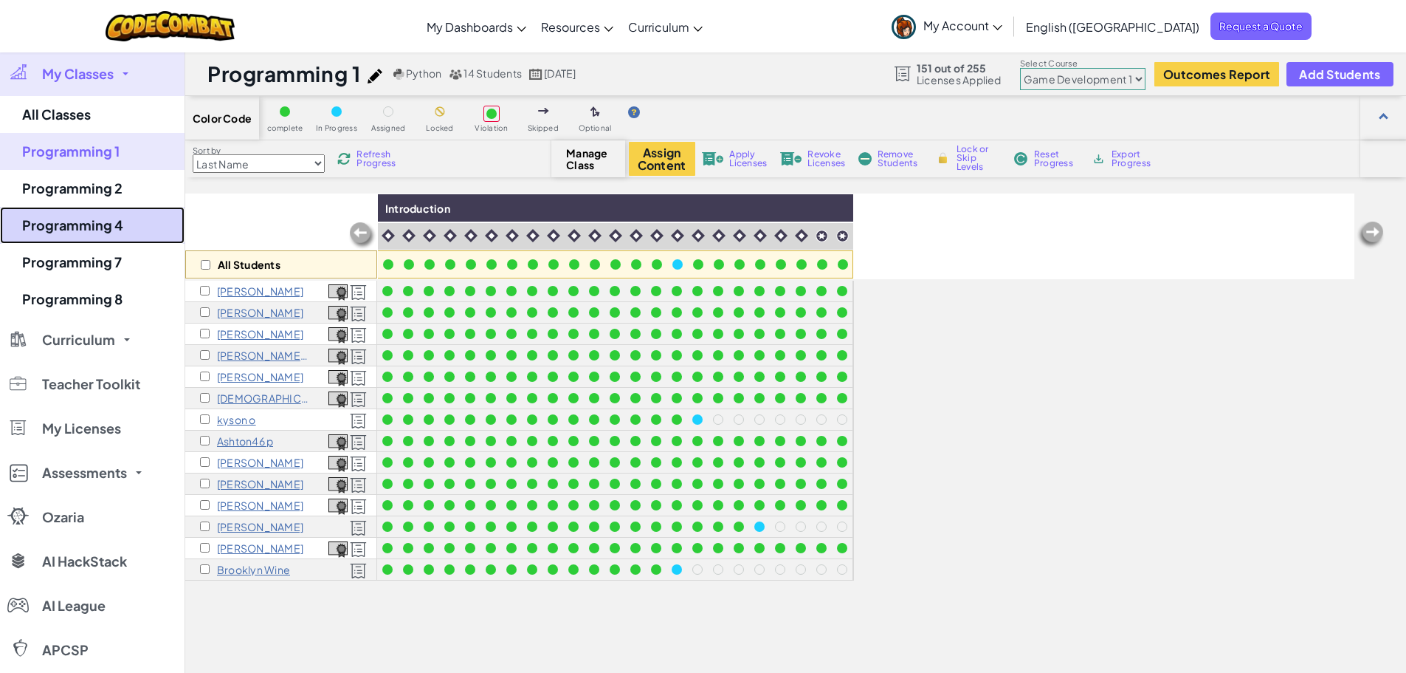
click at [111, 221] on link "Programming 4" at bounding box center [92, 225] width 185 height 37
select select "5789587aad86a6efb573701f"
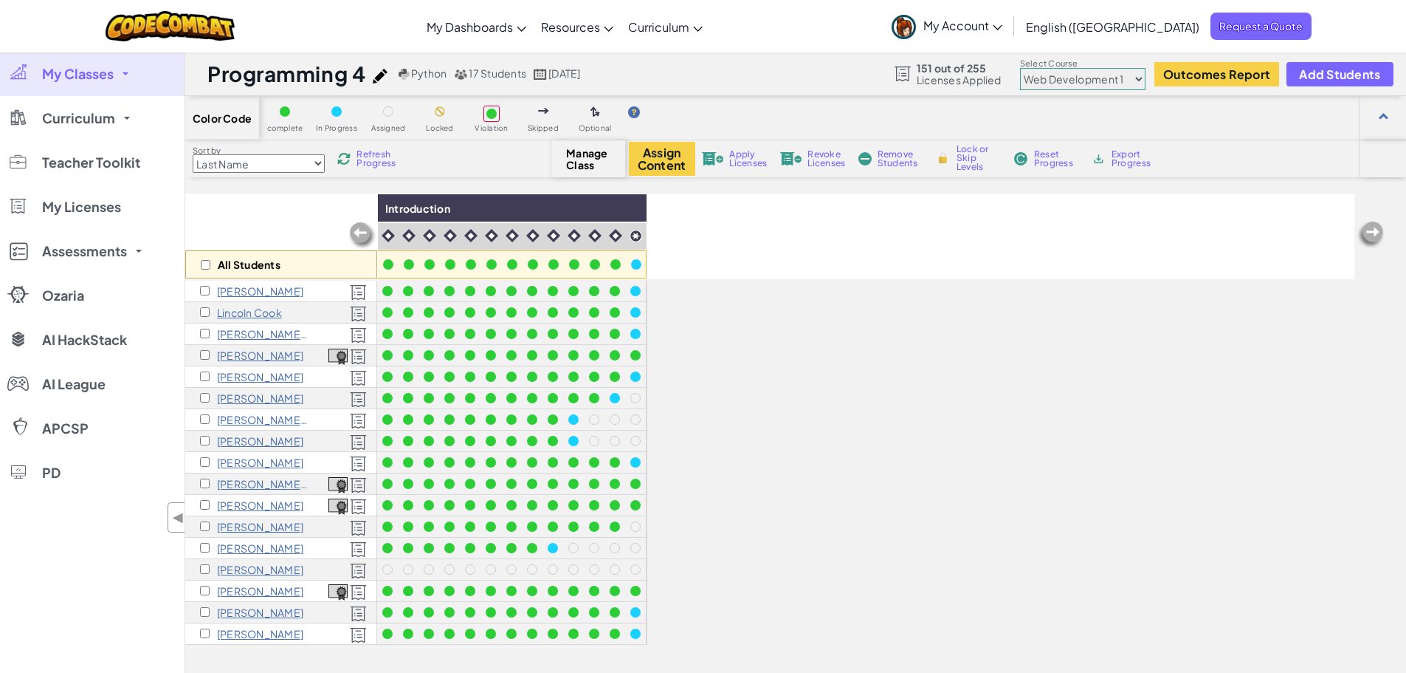
click at [374, 163] on span "Refresh Progress" at bounding box center [380, 159] width 46 height 18
click at [374, 156] on span "Refresh Progress" at bounding box center [380, 159] width 46 height 18
click at [1118, 76] on select "Junior Introduction to Computer Science Game Development 1 Web Development 1 Co…" at bounding box center [1082, 79] width 125 height 22
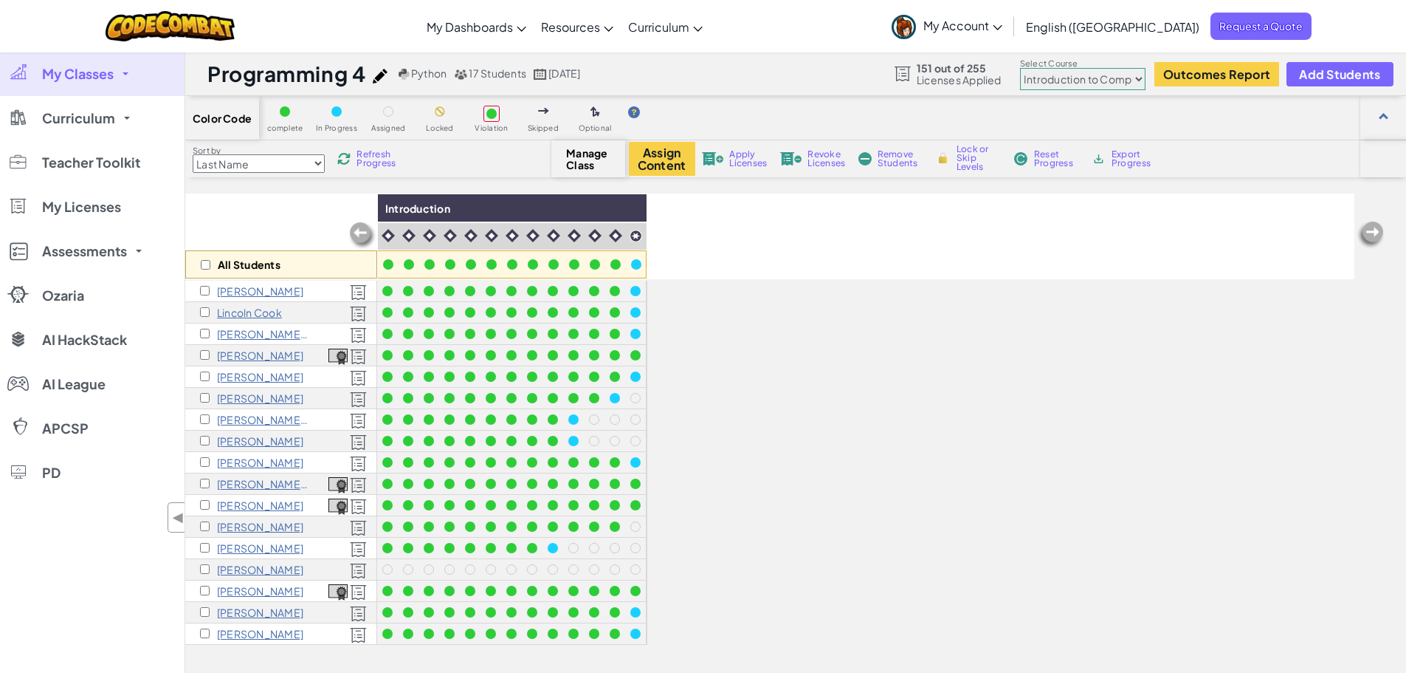
click at [1021, 68] on select "Junior Introduction to Computer Science Game Development 1 Web Development 1 Co…" at bounding box center [1082, 79] width 125 height 22
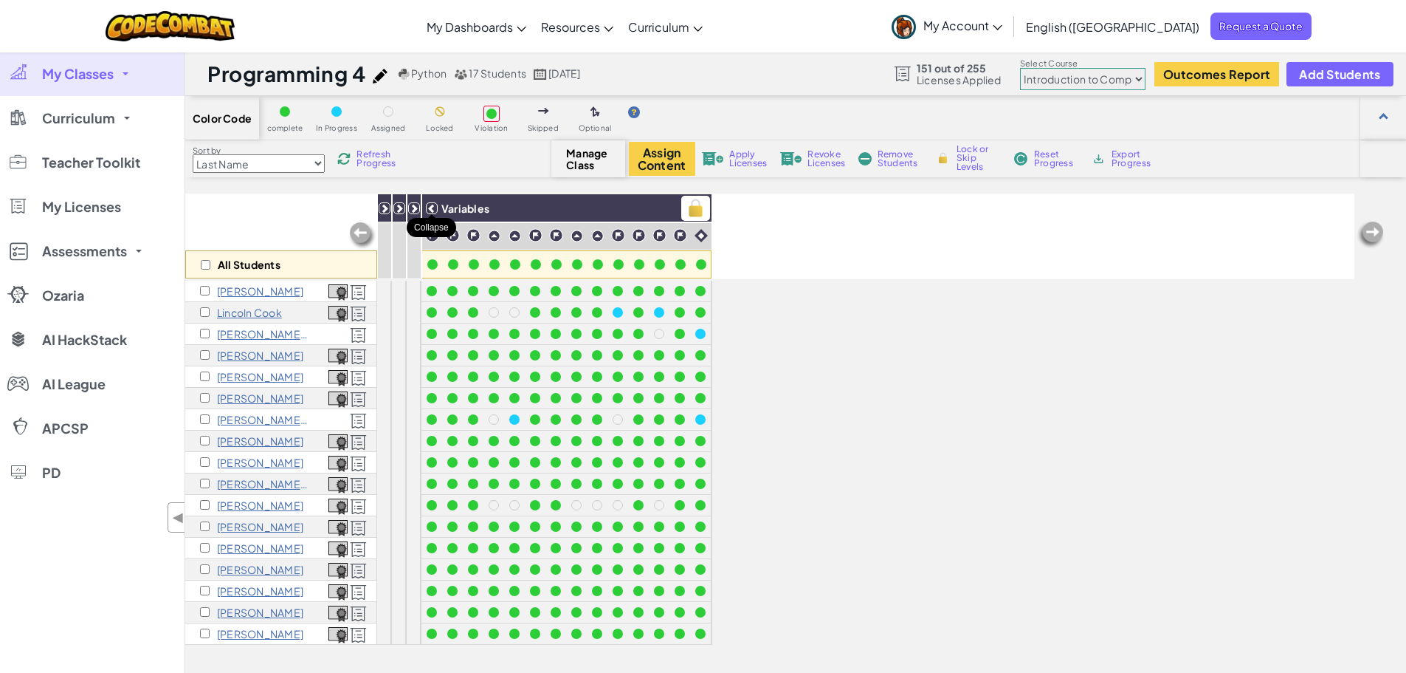
click at [430, 205] on icon at bounding box center [432, 208] width 10 height 10
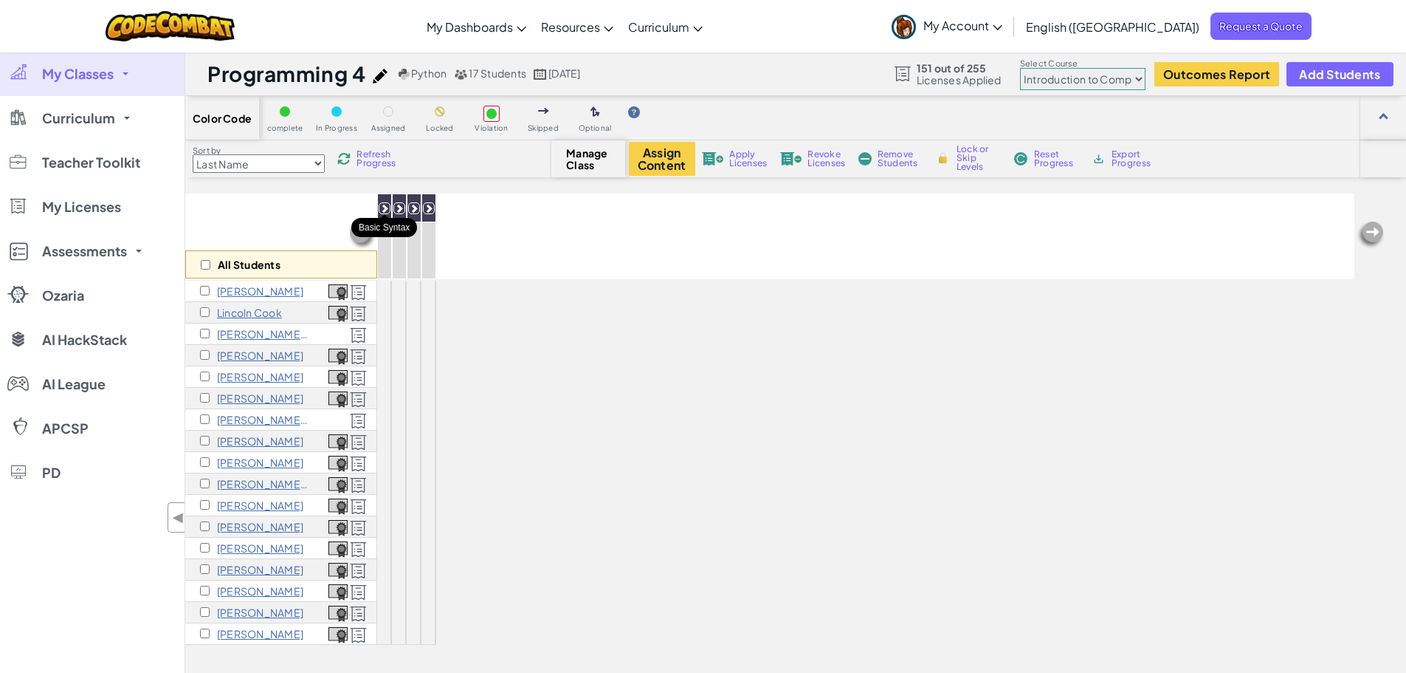
click at [382, 207] on icon at bounding box center [384, 208] width 10 height 10
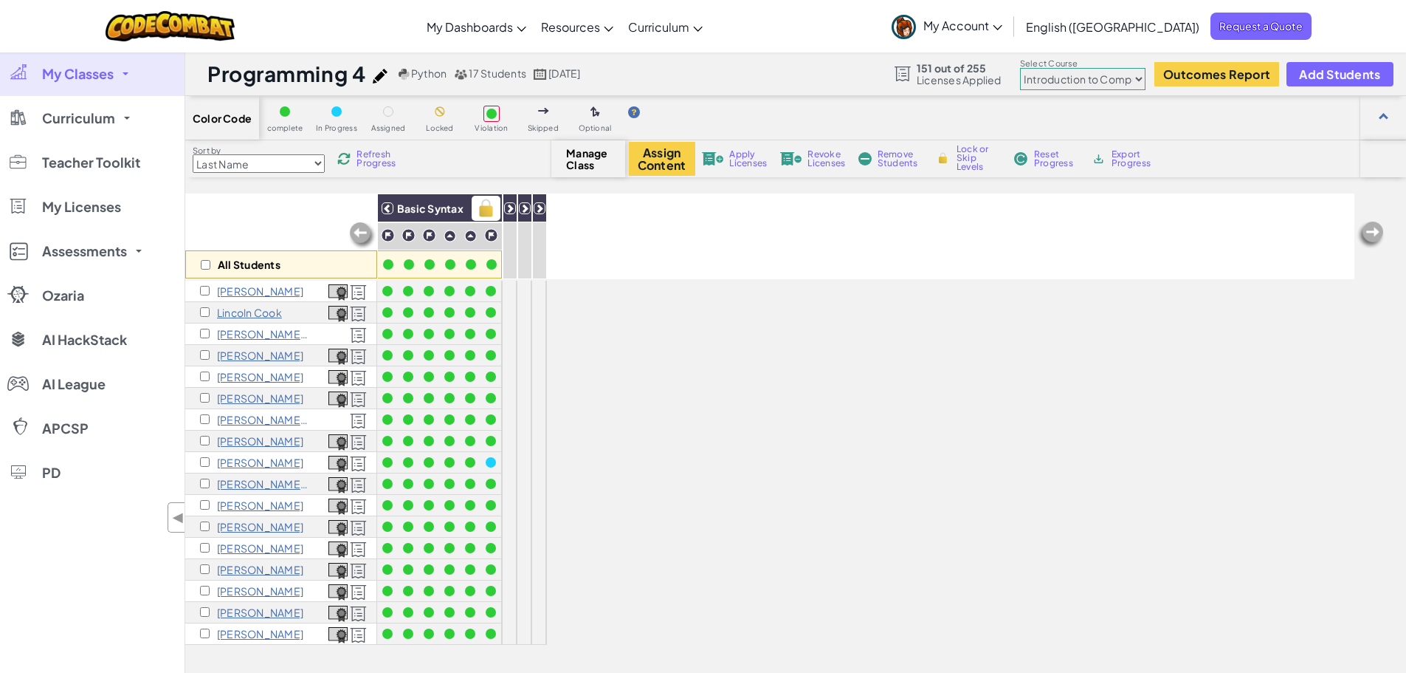
click at [386, 207] on icon at bounding box center [387, 208] width 10 height 10
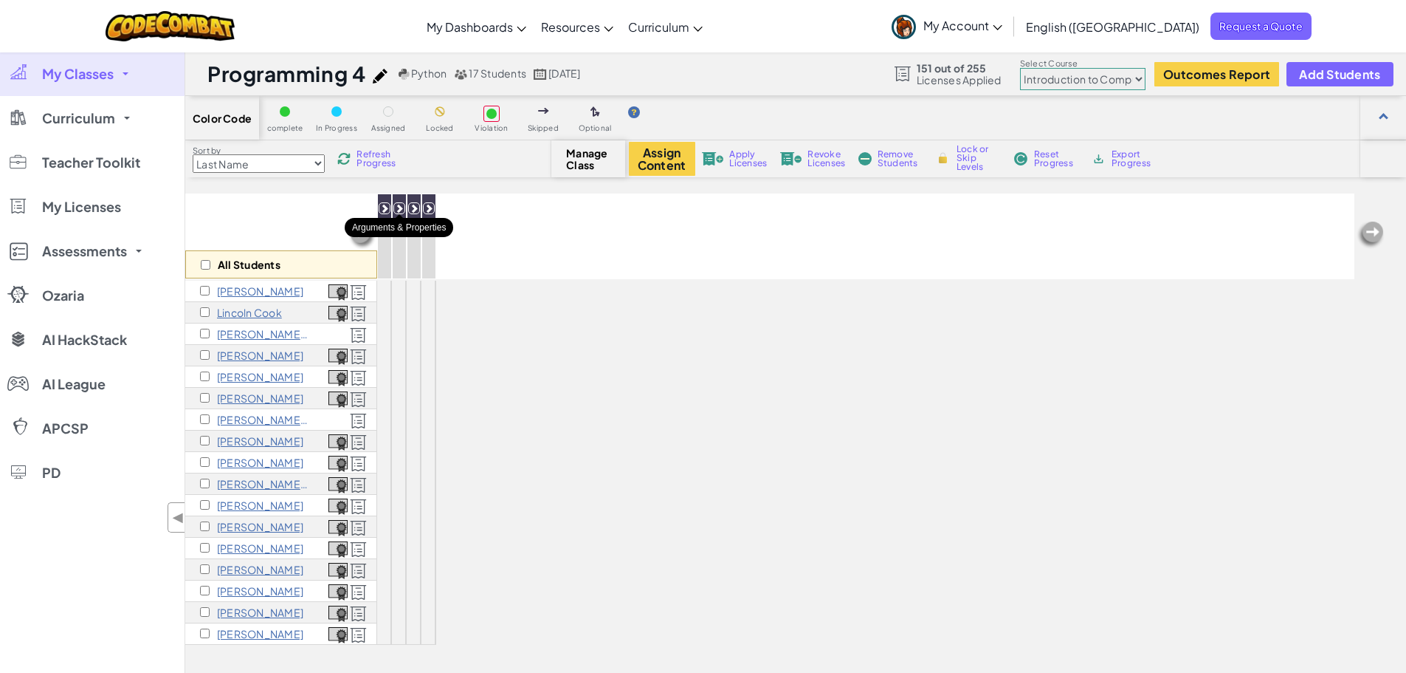
click at [399, 207] on icon at bounding box center [399, 208] width 10 height 10
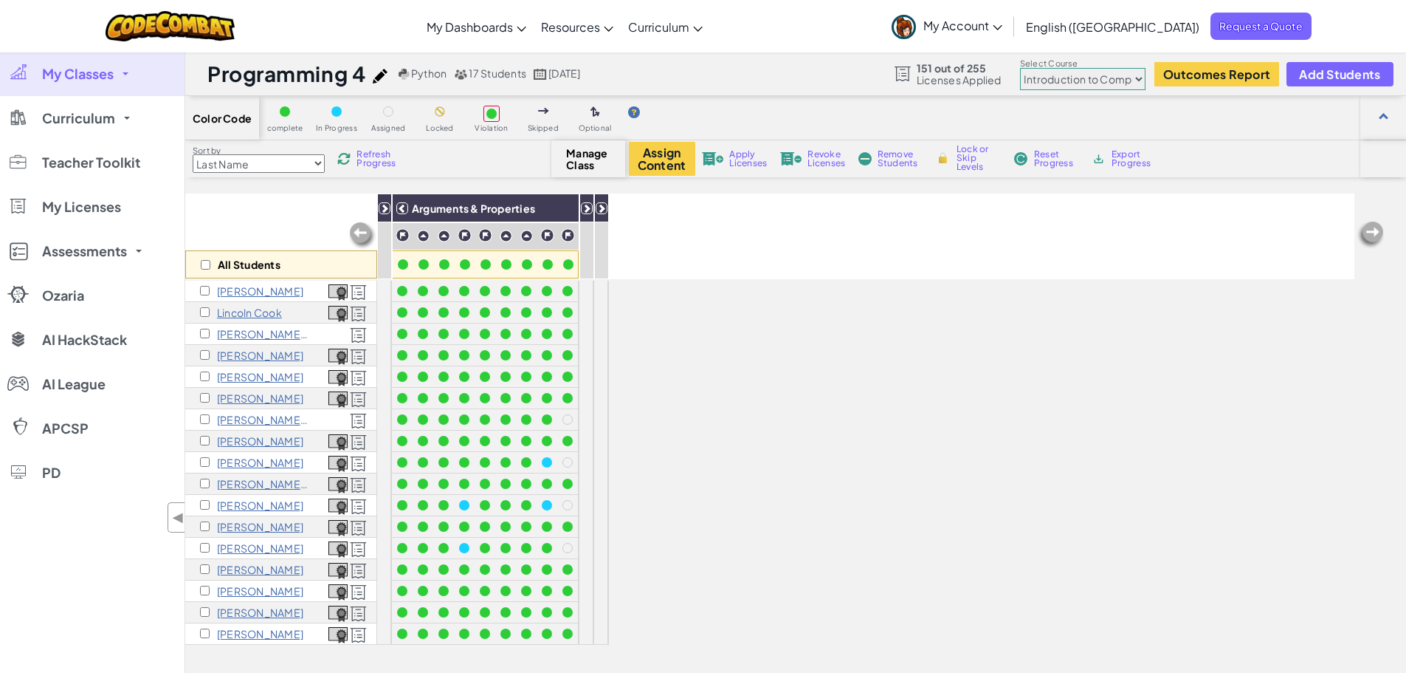
click at [371, 162] on span "Refresh Progress" at bounding box center [380, 159] width 46 height 18
click at [402, 206] on icon at bounding box center [402, 208] width 10 height 10
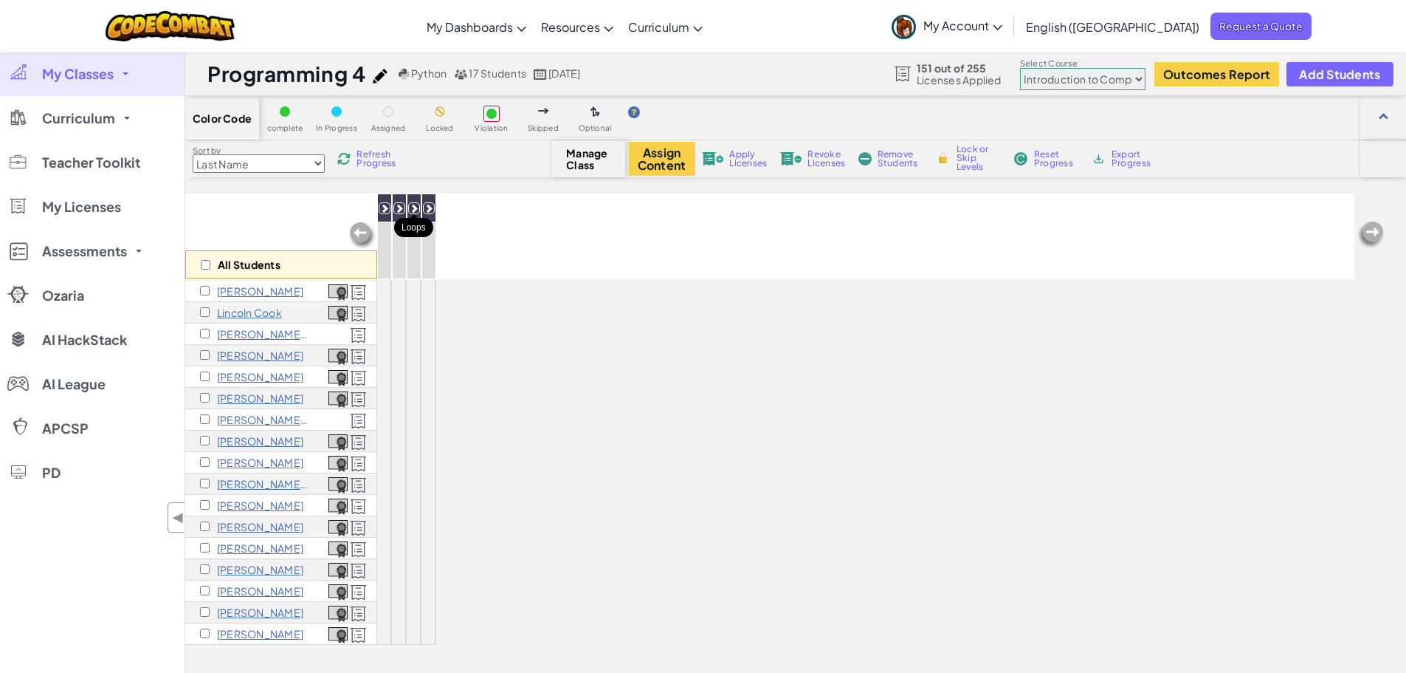
click at [416, 210] on icon at bounding box center [414, 208] width 10 height 10
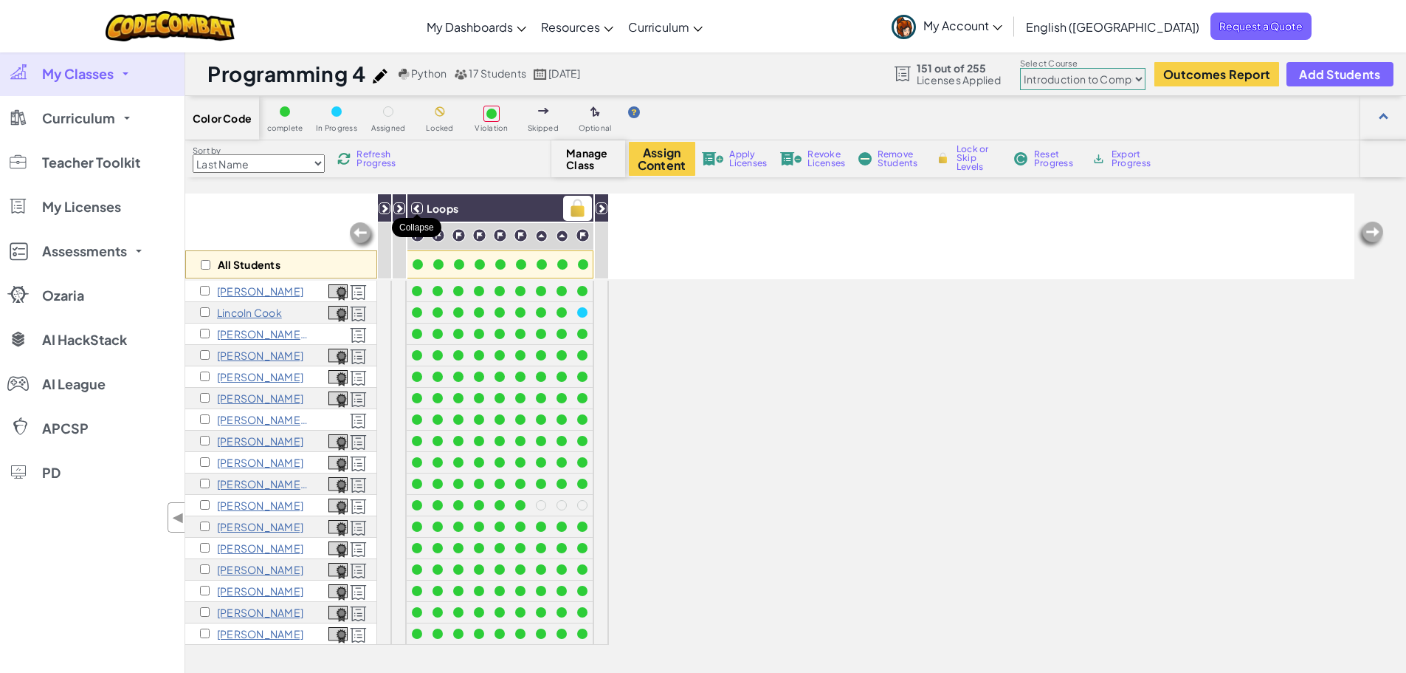
click at [421, 203] on icon at bounding box center [417, 208] width 10 height 10
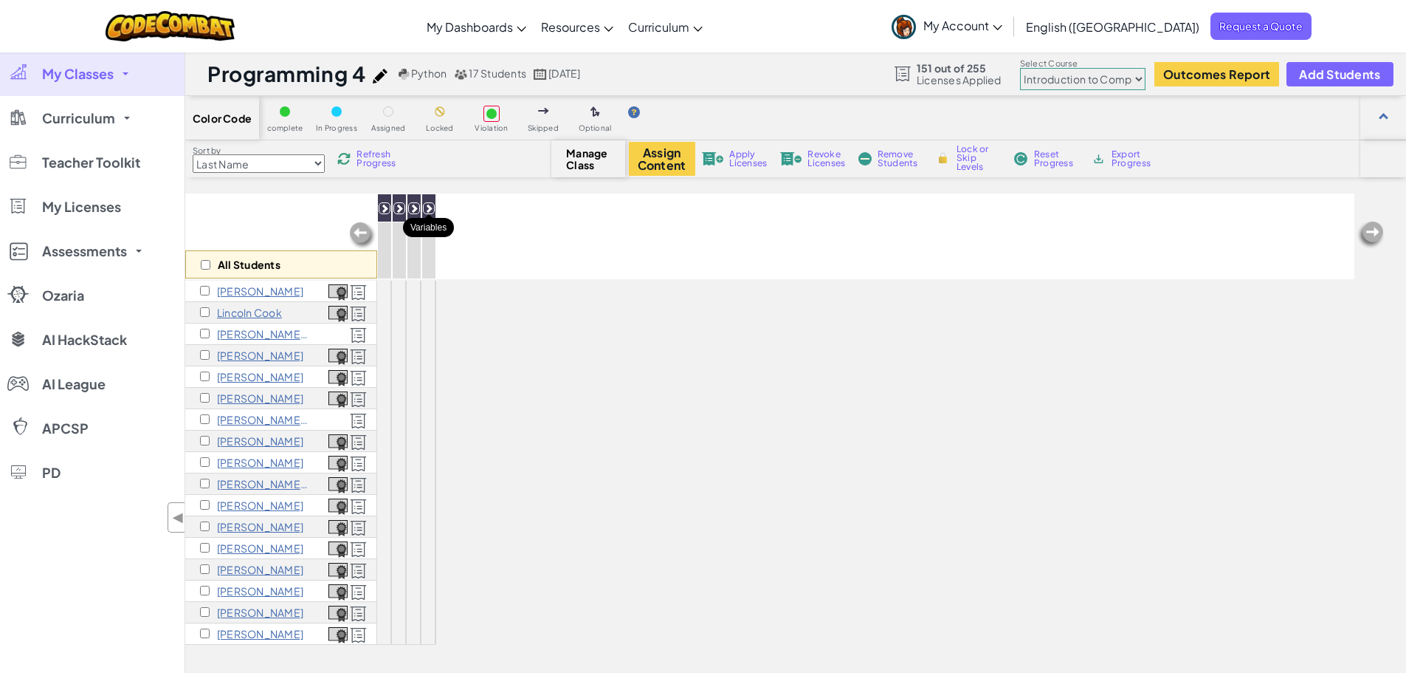
click at [433, 206] on icon at bounding box center [429, 208] width 10 height 10
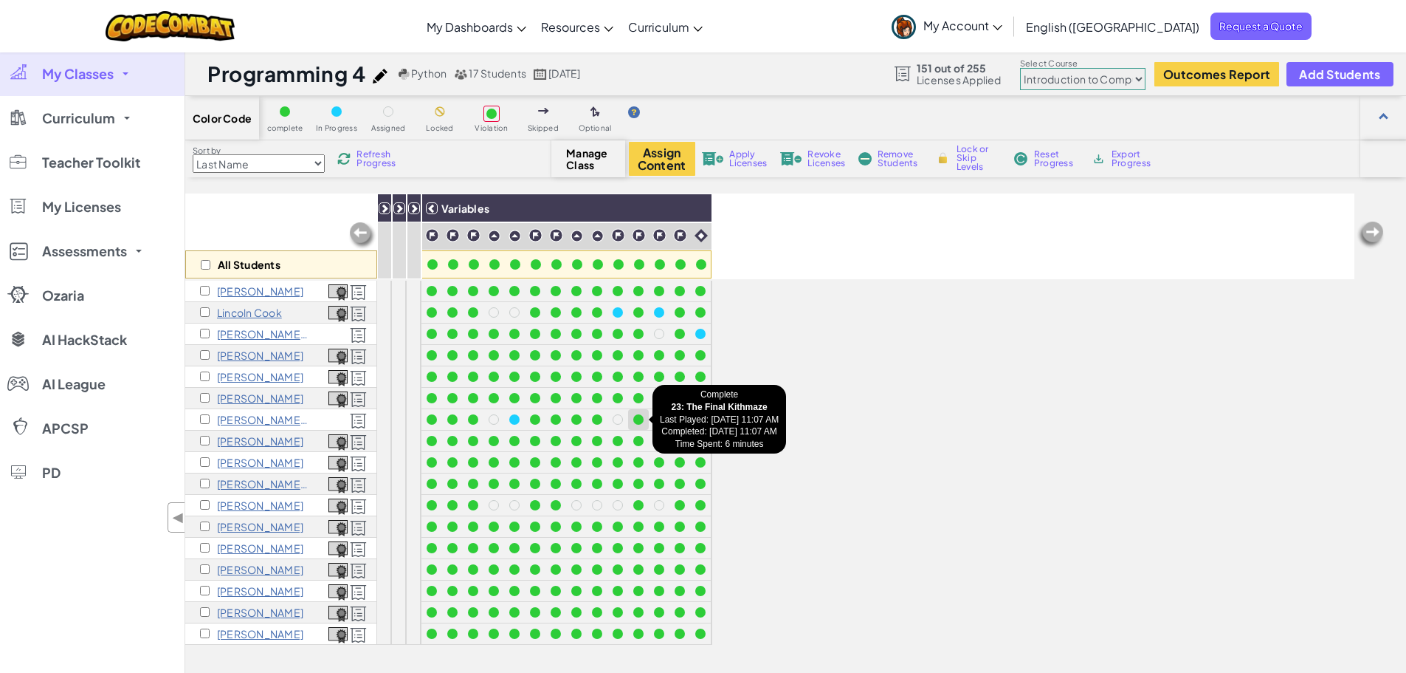
drag, startPoint x: 643, startPoint y: 402, endPoint x: 643, endPoint y: 418, distance: 16.2
click at [643, 418] on div at bounding box center [567, 463] width 291 height 364
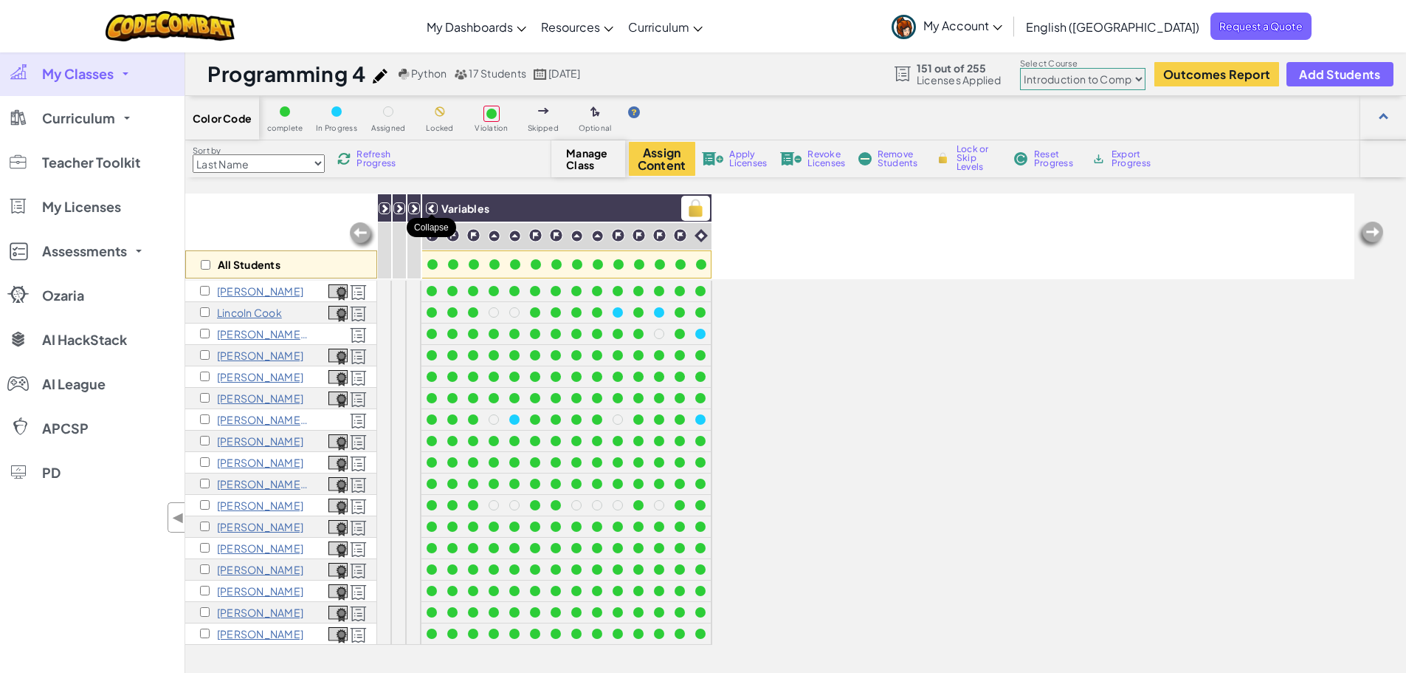
click at [431, 210] on icon at bounding box center [432, 208] width 10 height 10
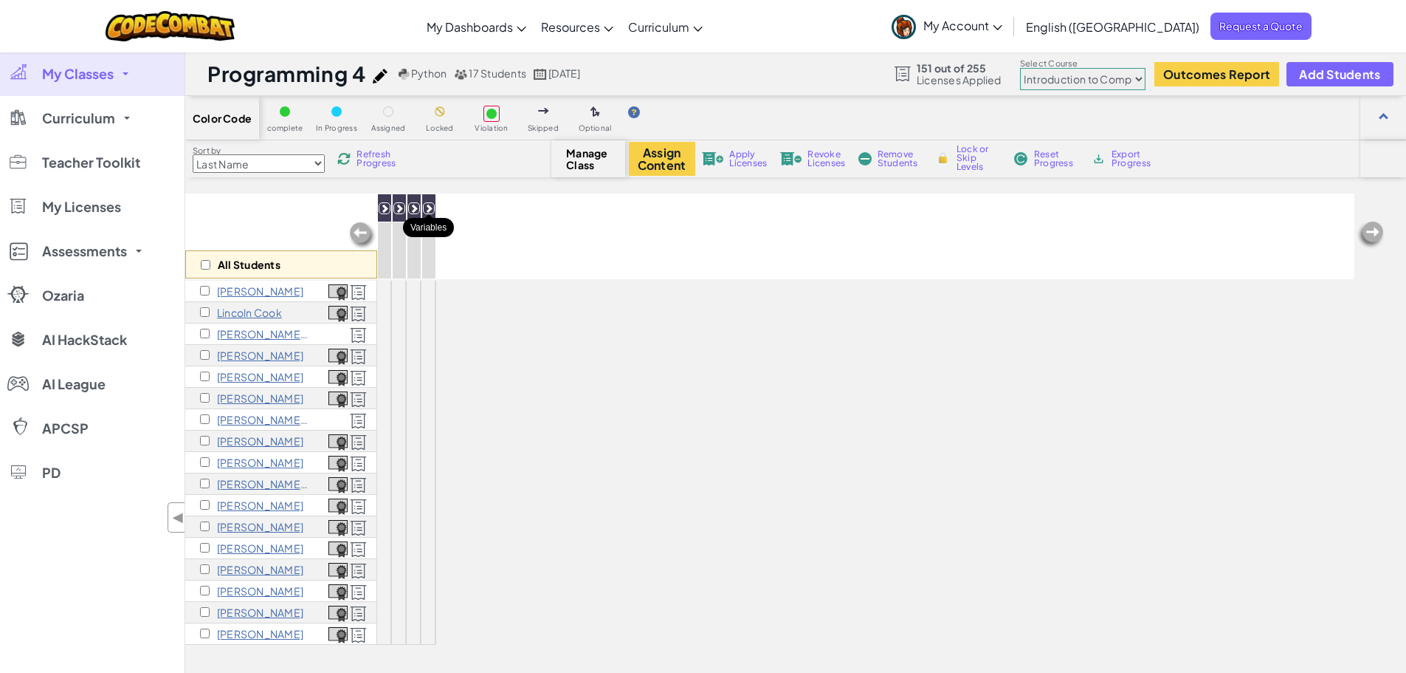
click at [427, 203] on icon at bounding box center [429, 208] width 10 height 10
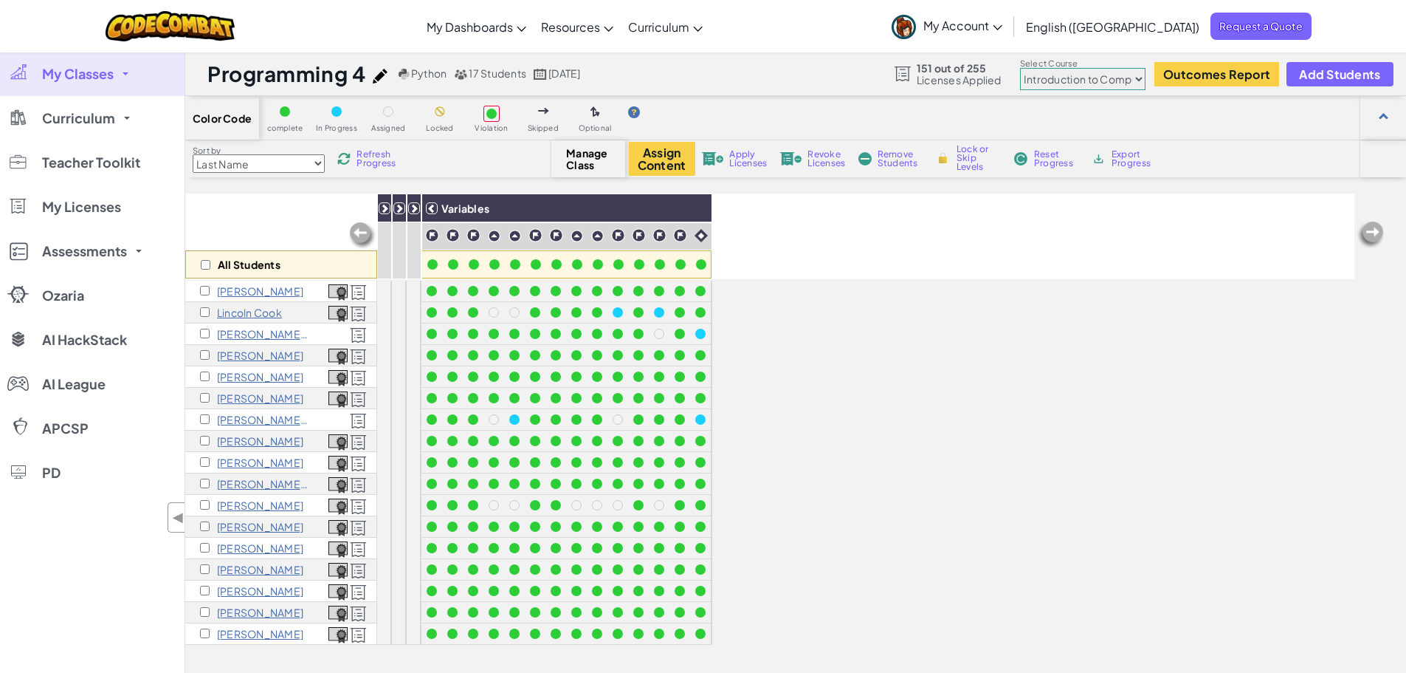
click at [1082, 69] on select "Junior Introduction to Computer Science Game Development 1 Web Development 1 Co…" at bounding box center [1082, 79] width 125 height 22
click at [1021, 68] on select "Junior Introduction to Computer Science Game Development 1 Web Development 1 Co…" at bounding box center [1082, 79] width 125 height 22
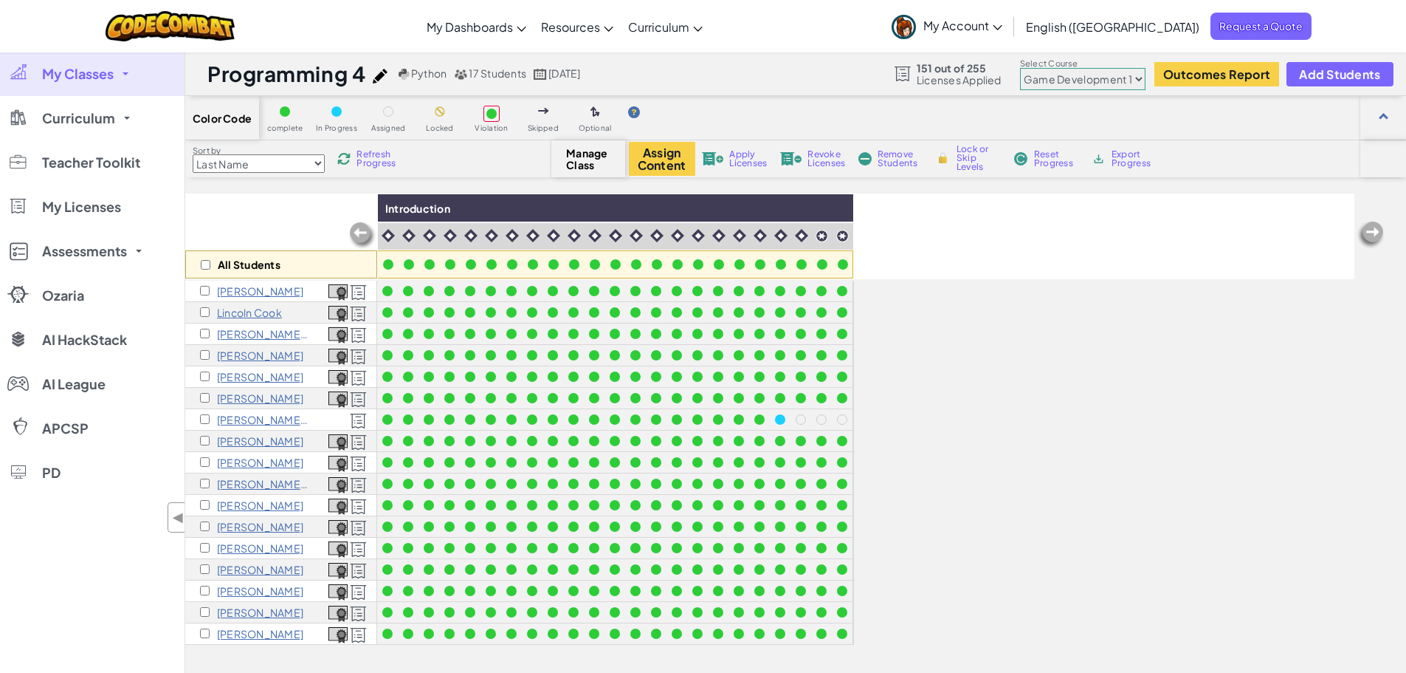
click at [380, 155] on span "Refresh Progress" at bounding box center [380, 159] width 46 height 18
click at [1051, 74] on select "Junior Introduction to Computer Science Game Development 1 Web Development 1 Co…" at bounding box center [1082, 79] width 125 height 22
select select "5789587aad86a6efb573701f"
click at [1021, 68] on select "Junior Introduction to Computer Science Game Development 1 Web Development 1 Co…" at bounding box center [1082, 79] width 125 height 22
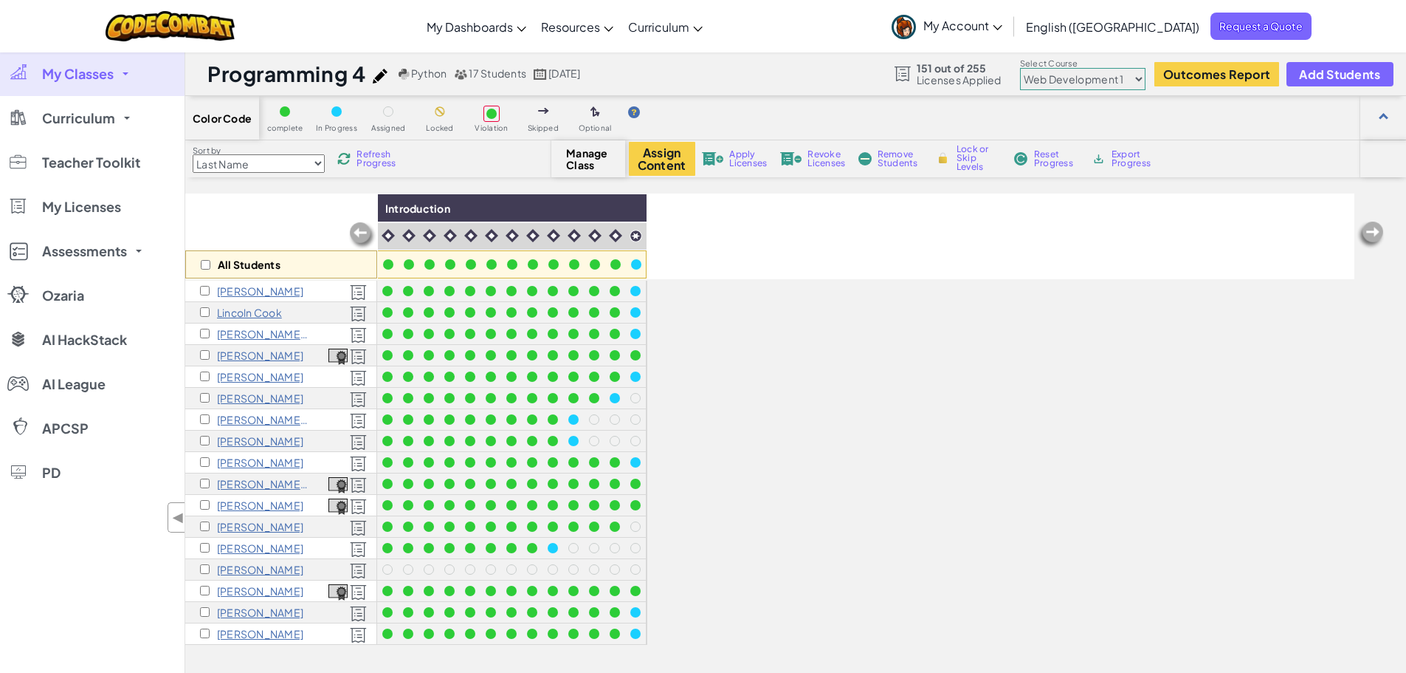
click at [375, 164] on span "Refresh Progress" at bounding box center [380, 159] width 46 height 18
click at [391, 155] on span "Refresh Progress" at bounding box center [380, 159] width 46 height 18
click at [383, 160] on span "Refresh Progress" at bounding box center [380, 159] width 46 height 18
